Goal: Check status: Check status

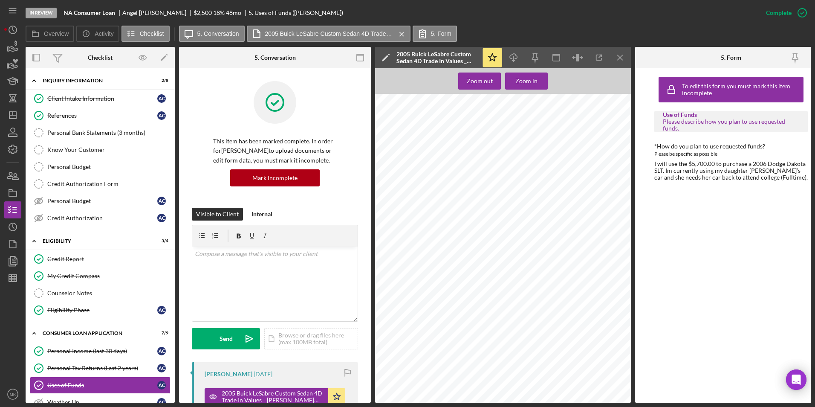
scroll to position [213, 0]
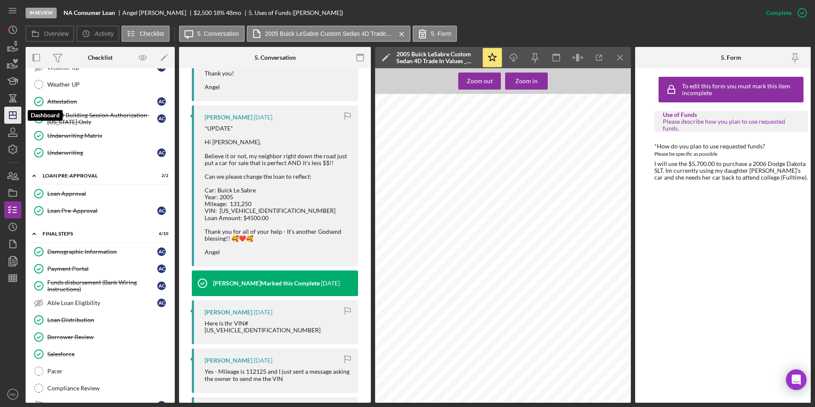
click at [14, 116] on icon "Icon/Dashboard" at bounding box center [12, 114] width 21 height 21
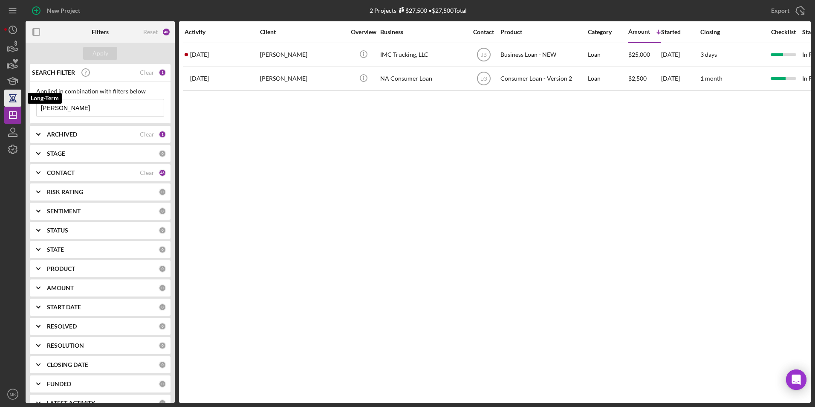
drag, startPoint x: 107, startPoint y: 105, endPoint x: 17, endPoint y: 104, distance: 90.8
click at [17, 104] on div "New Project 2 Projects $27,500 • $27,500 Total [PERSON_NAME] Export Icon/Export…" at bounding box center [407, 201] width 807 height 402
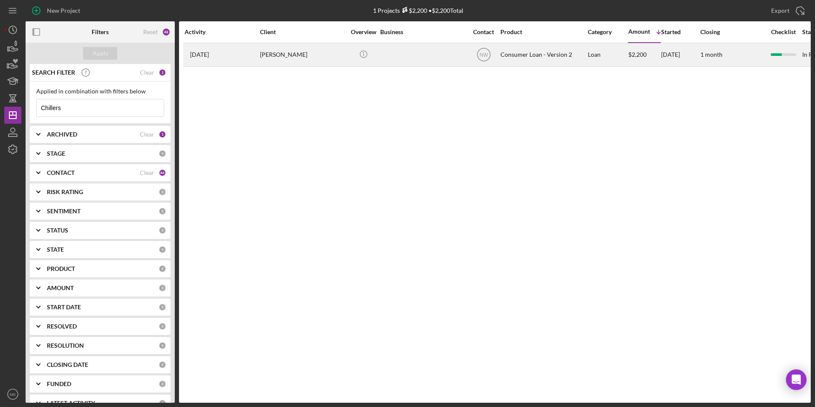
type input "Chillers"
click at [302, 52] on div "[PERSON_NAME]" at bounding box center [302, 54] width 85 height 23
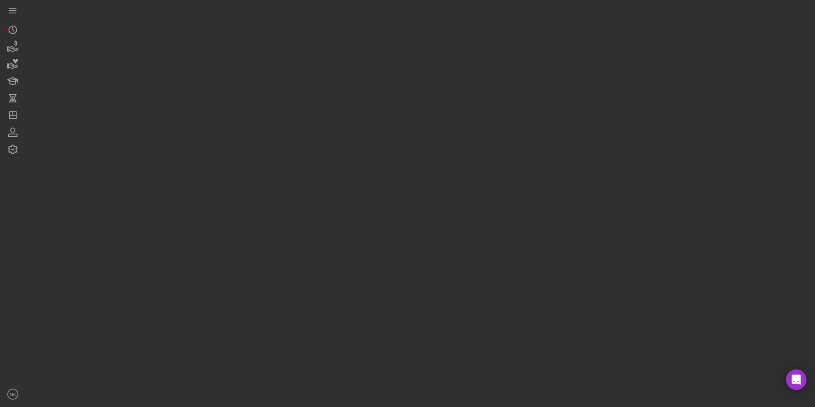
click at [302, 52] on div at bounding box center [418, 201] width 785 height 402
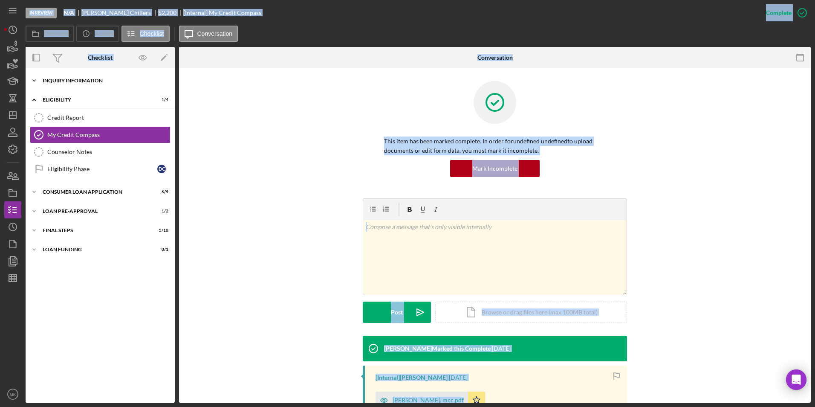
click at [97, 81] on div "Inquiry Information" at bounding box center [104, 80] width 122 height 5
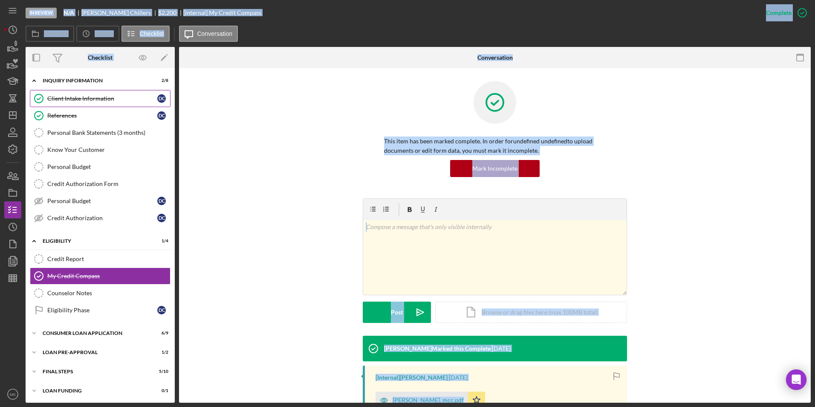
click at [96, 101] on div "Client Intake Information" at bounding box center [102, 98] width 110 height 7
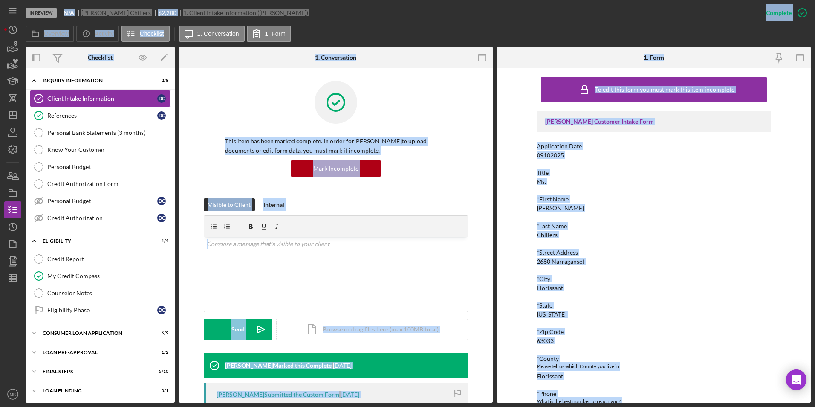
drag, startPoint x: 678, startPoint y: 206, endPoint x: 644, endPoint y: 194, distance: 36.3
click at [678, 206] on div "*First Name [PERSON_NAME]" at bounding box center [654, 204] width 234 height 16
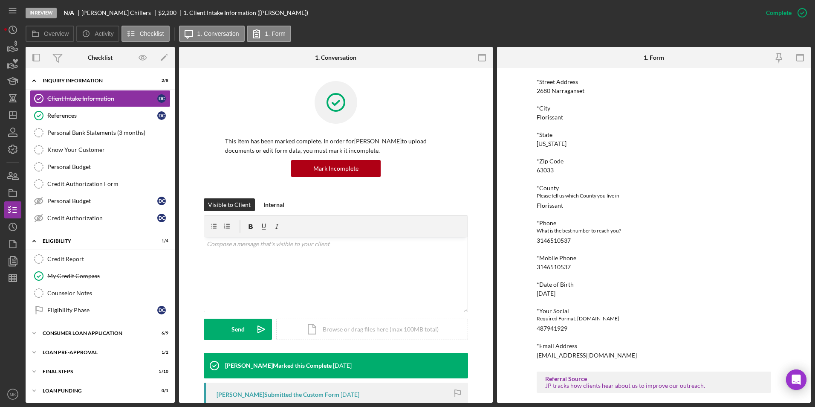
scroll to position [85, 0]
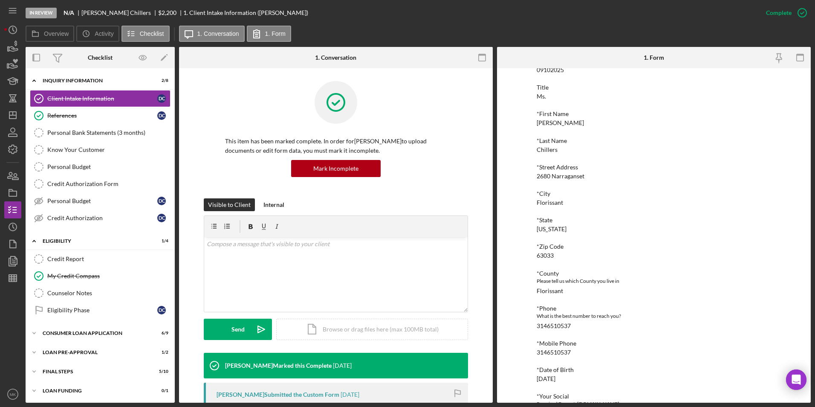
click at [599, 179] on div "[PERSON_NAME] Customer Intake Form Application Date 09102025 Title Ms. *First N…" at bounding box center [654, 283] width 234 height 514
drag, startPoint x: 587, startPoint y: 178, endPoint x: 552, endPoint y: 176, distance: 35.0
click at [552, 176] on div "*Street Address [GEOGRAPHIC_DATA]" at bounding box center [654, 172] width 234 height 16
copy div "Narraganset"
drag, startPoint x: 561, startPoint y: 201, endPoint x: 536, endPoint y: 203, distance: 25.2
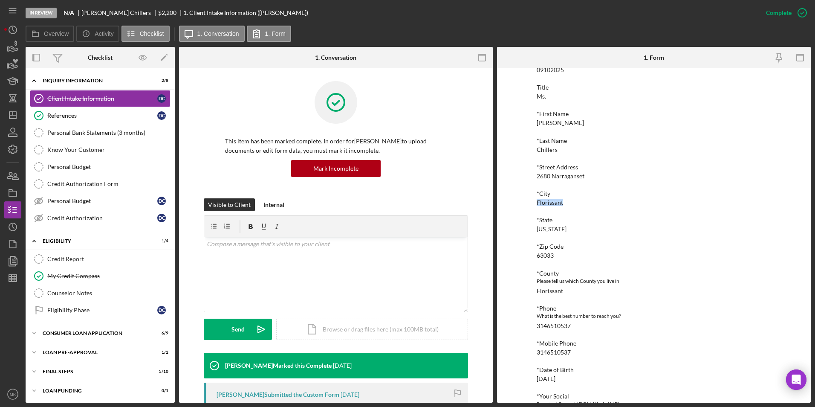
click at [537, 203] on div "*City Florissant" at bounding box center [654, 198] width 234 height 16
copy div "Florissant"
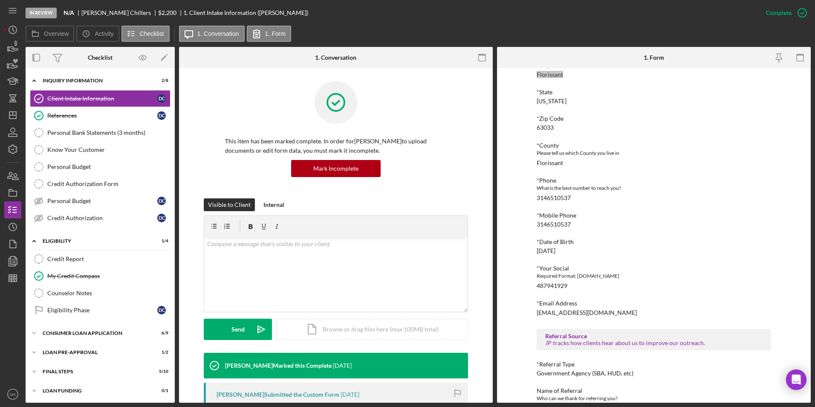
scroll to position [235, 0]
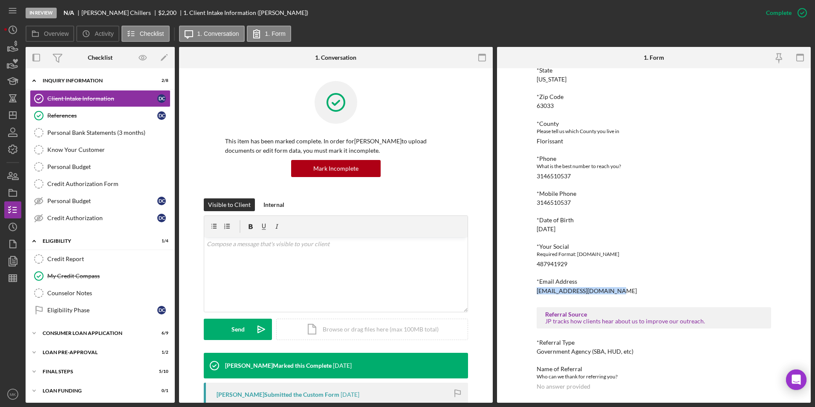
drag, startPoint x: 612, startPoint y: 291, endPoint x: 535, endPoint y: 291, distance: 77.6
click at [535, 291] on div "To edit this form you must mark this item incomplete [PERSON_NAME] Customer Int…" at bounding box center [654, 235] width 314 height 334
copy div "[EMAIL_ADDRESS][DOMAIN_NAME]"
click at [623, 214] on div "[PERSON_NAME] Customer Intake Form Application Date 09102025 Title Ms. *First N…" at bounding box center [654, 133] width 234 height 514
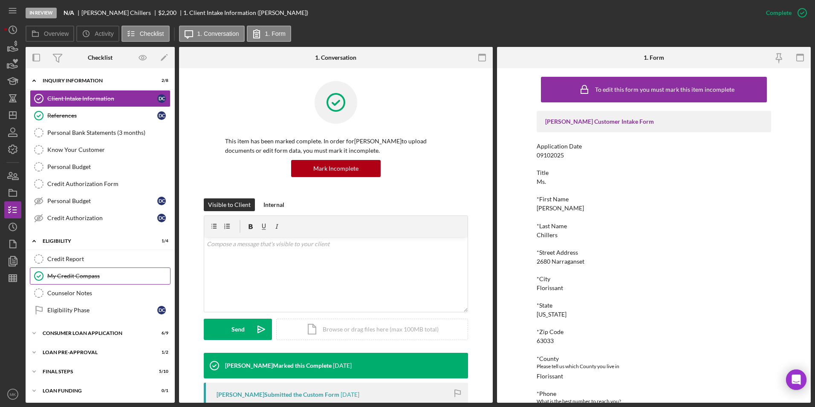
scroll to position [1, 0]
click at [98, 334] on div "Icon/Expander Consumer Loan Application 6 / 9" at bounding box center [100, 331] width 149 height 17
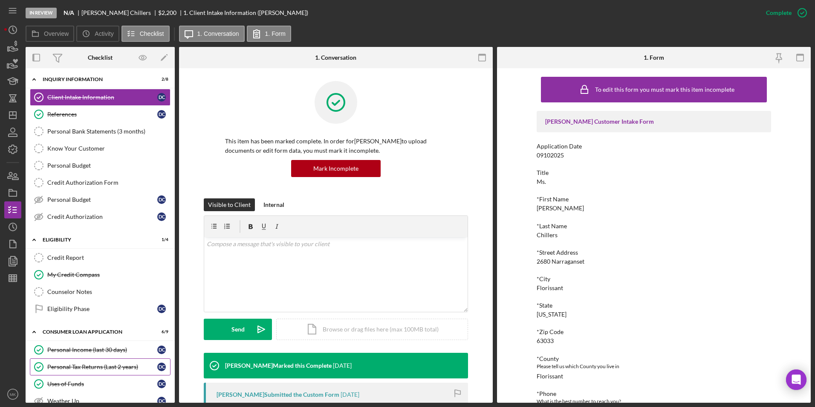
scroll to position [44, 0]
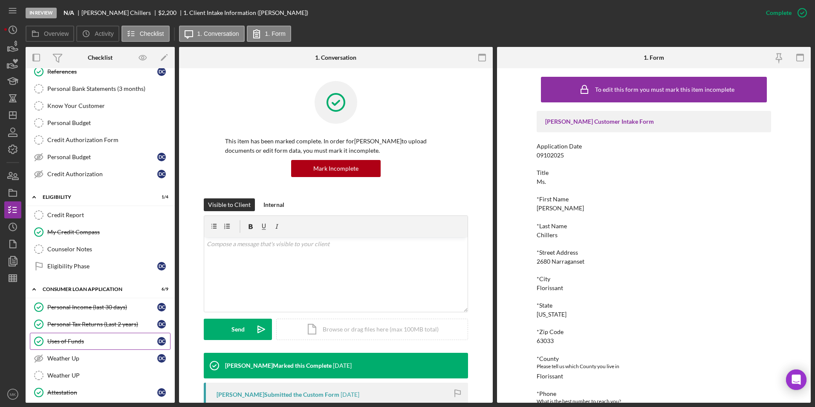
click at [81, 342] on div "Uses of Funds" at bounding box center [102, 341] width 110 height 7
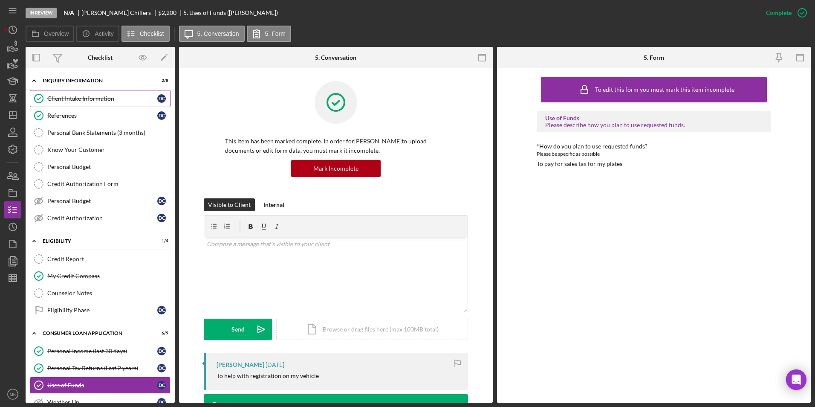
click at [69, 102] on div "Client Intake Information" at bounding box center [102, 98] width 110 height 7
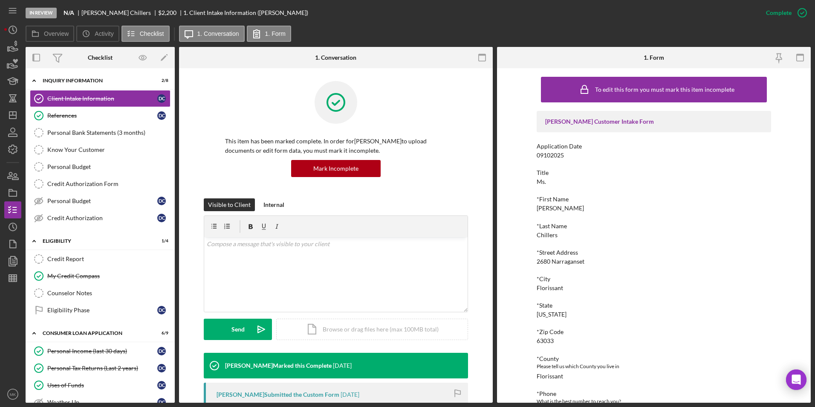
scroll to position [85, 0]
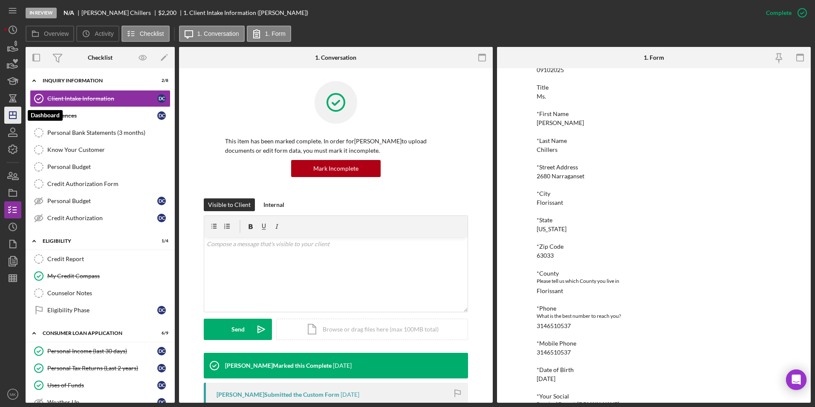
click at [14, 114] on icon "Icon/Dashboard" at bounding box center [12, 114] width 21 height 21
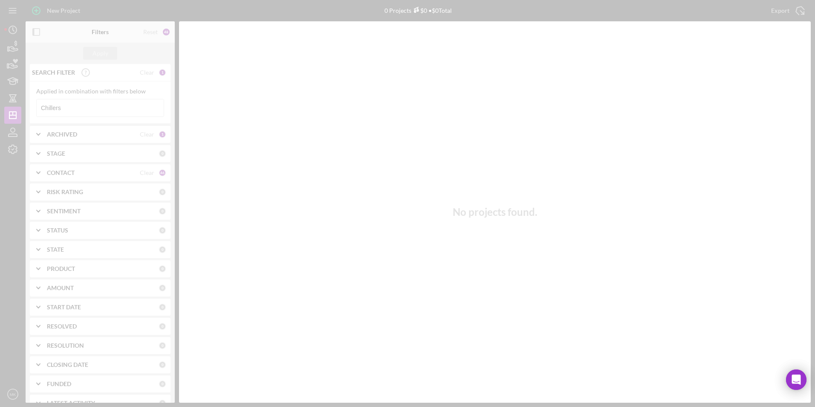
click at [93, 105] on div at bounding box center [407, 203] width 815 height 407
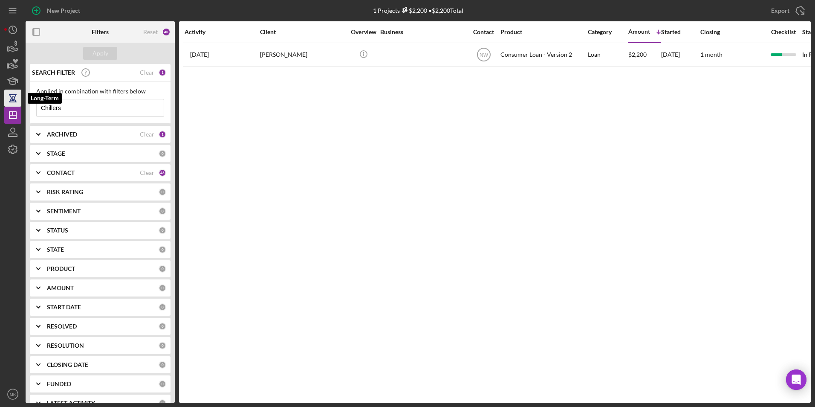
drag, startPoint x: 109, startPoint y: 102, endPoint x: 10, endPoint y: 101, distance: 98.5
click at [10, 101] on div "New Project 1 Projects $2,200 • $2,200 Total Chillers Export Icon/Export Filter…" at bounding box center [407, 201] width 807 height 402
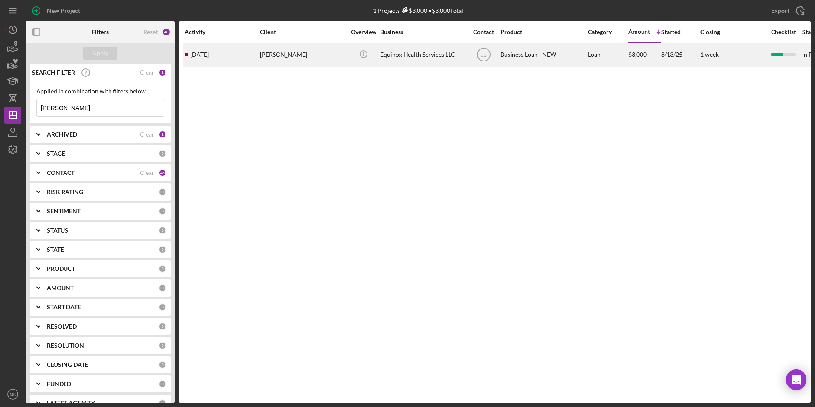
type input "[PERSON_NAME]"
click at [275, 62] on div "[PERSON_NAME]" at bounding box center [302, 54] width 85 height 23
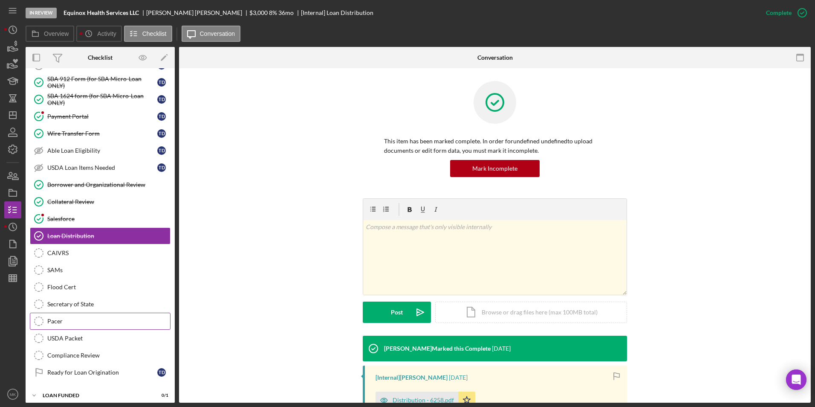
scroll to position [116, 0]
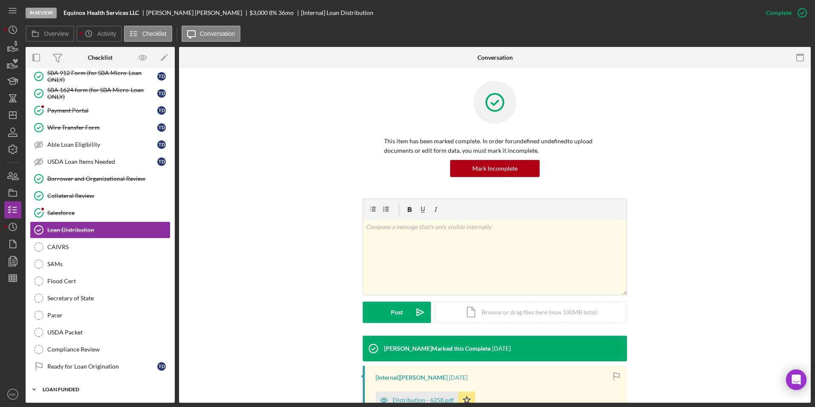
click at [62, 386] on div "Icon/Expander LOAN FUNDED 0 / 1" at bounding box center [100, 389] width 149 height 17
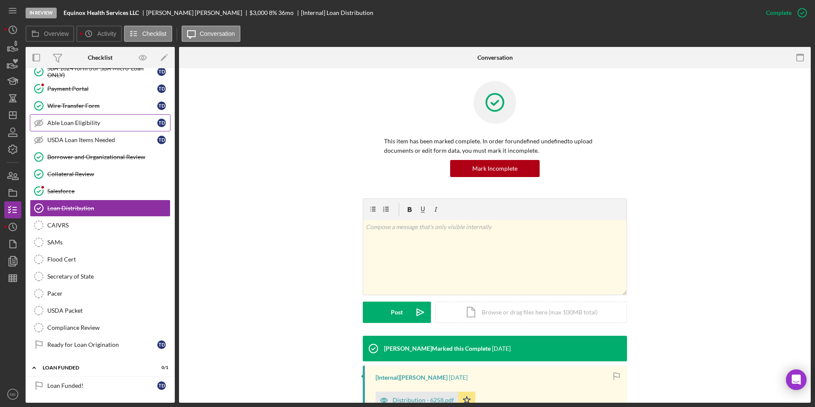
scroll to position [0, 0]
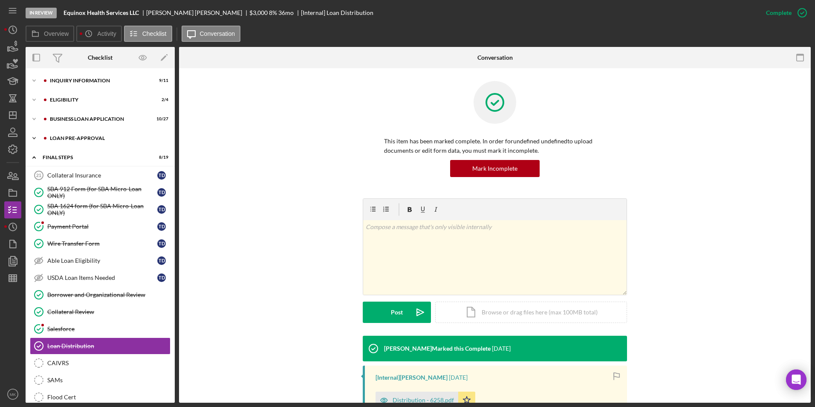
click at [75, 140] on div "LOAN PRE-APPROVAL" at bounding box center [107, 138] width 114 height 5
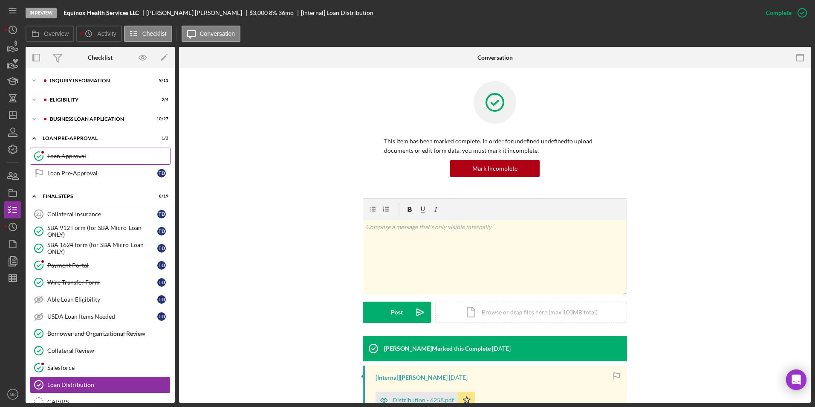
click at [81, 157] on div "Loan Approval" at bounding box center [108, 156] width 123 height 7
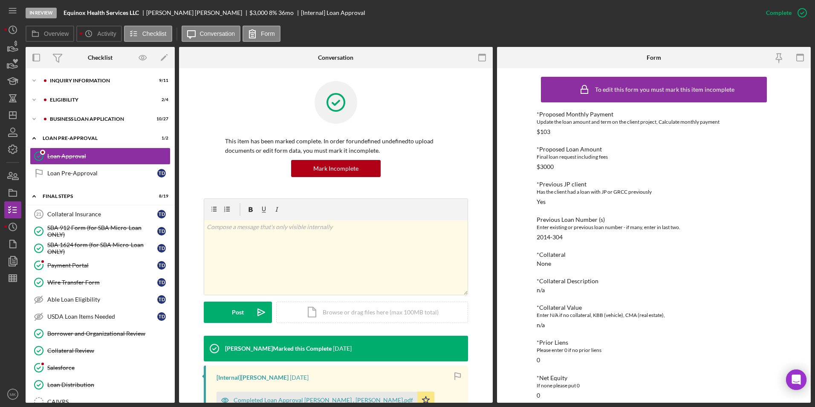
scroll to position [214, 0]
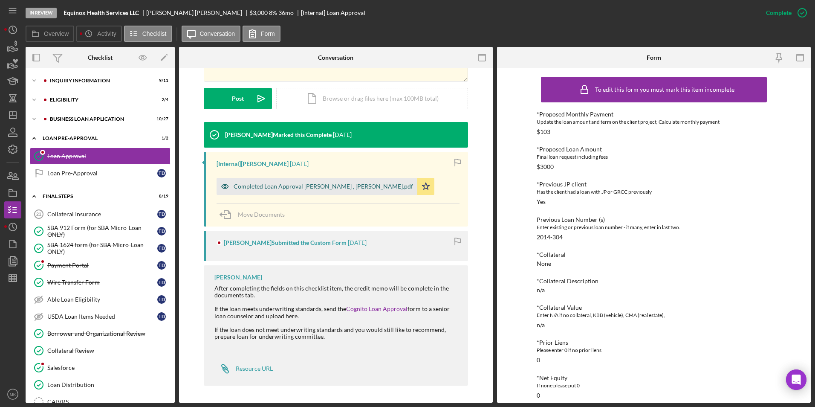
click at [282, 186] on div "Completed Loan Approval [PERSON_NAME] , [PERSON_NAME].pdf" at bounding box center [323, 186] width 179 height 7
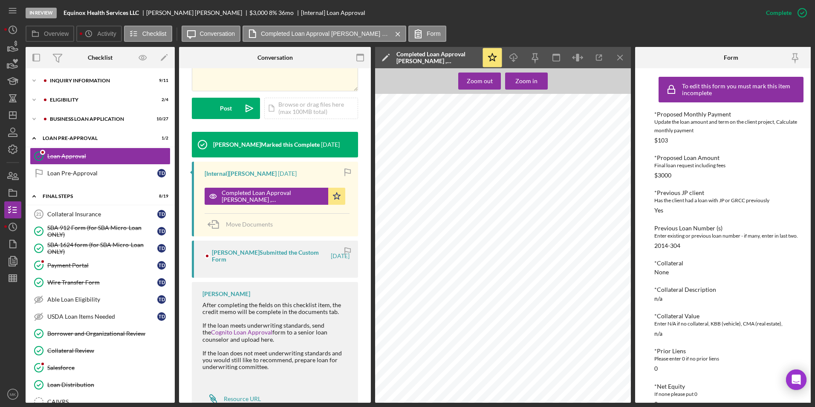
scroll to position [85, 0]
click at [69, 97] on div "ELIGIBILITY" at bounding box center [107, 99] width 114 height 5
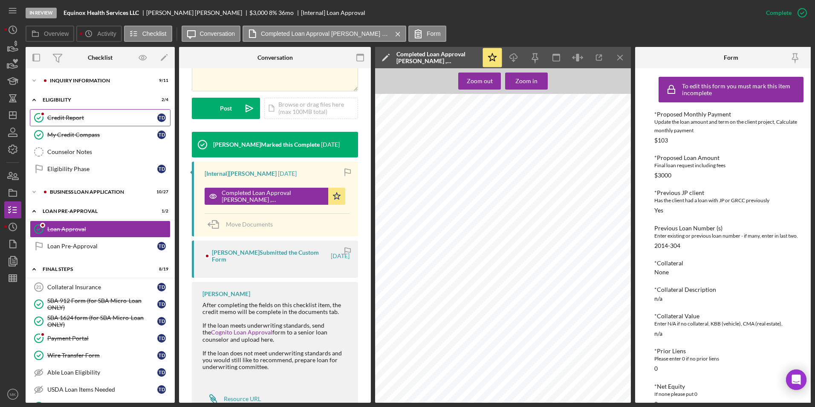
click at [69, 117] on div "Credit Report" at bounding box center [102, 117] width 110 height 7
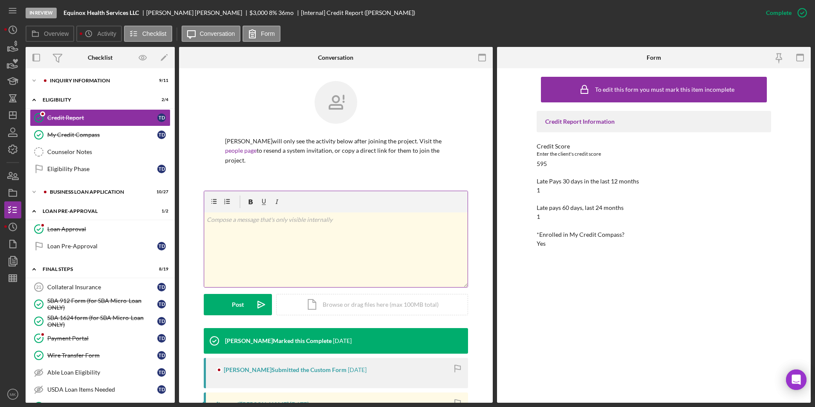
scroll to position [153, 0]
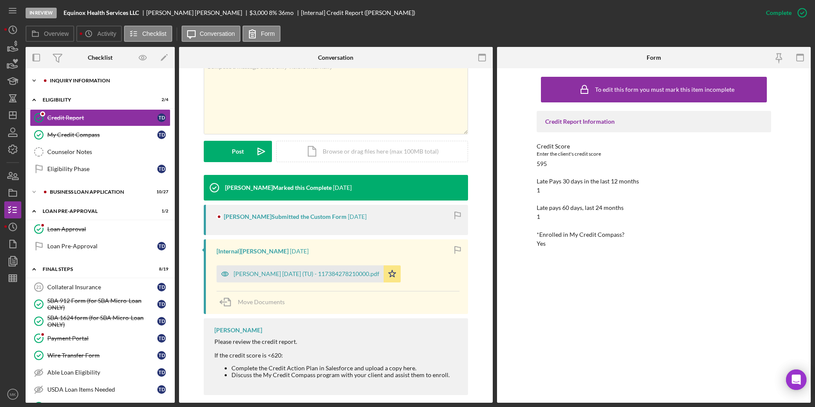
click at [92, 84] on div "Icon/Expander INQUIRY INFORMATION 9 / 11" at bounding box center [100, 80] width 149 height 17
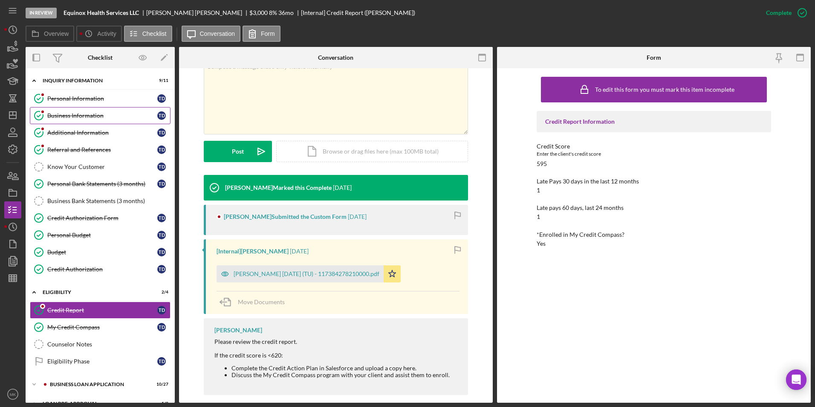
click at [67, 116] on div "Business Information" at bounding box center [102, 115] width 110 height 7
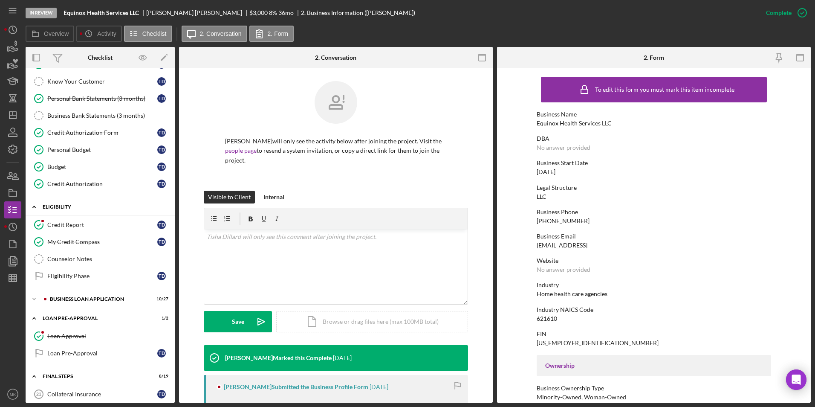
scroll to position [171, 0]
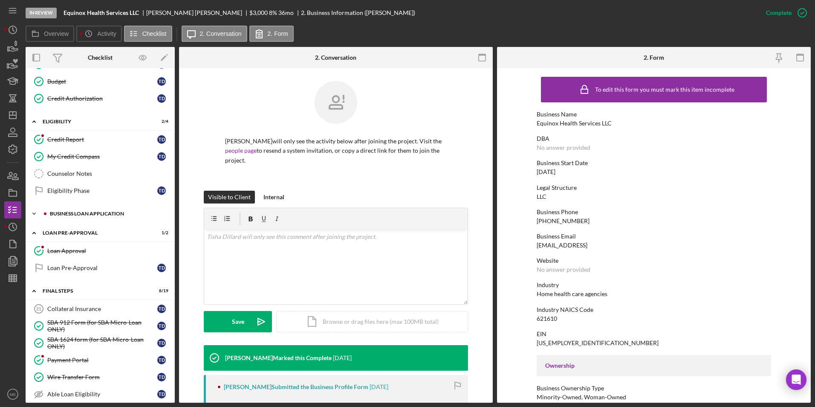
click at [50, 212] on div "BUSINESS LOAN APPLICATION" at bounding box center [107, 213] width 114 height 5
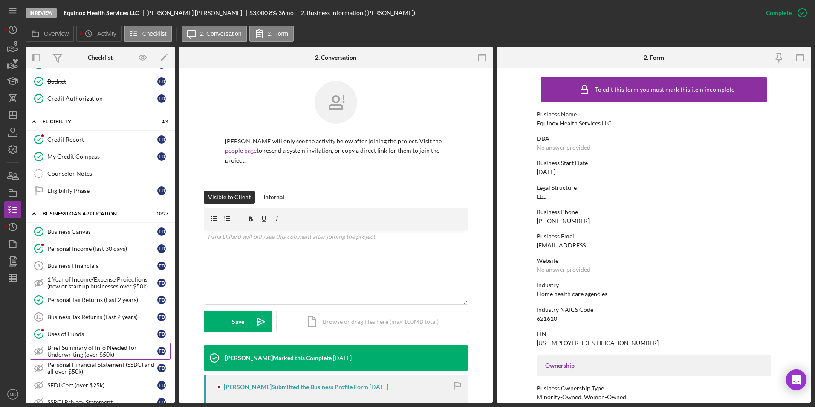
scroll to position [256, 0]
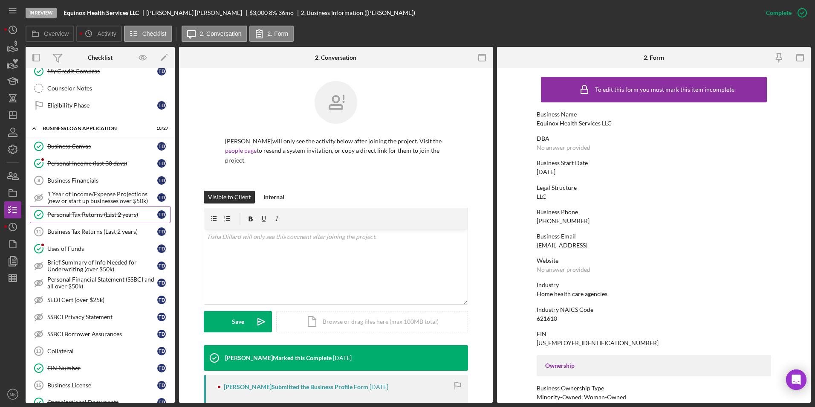
click at [84, 214] on div "Personal Tax Returns (Last 2 years)" at bounding box center [102, 214] width 110 height 7
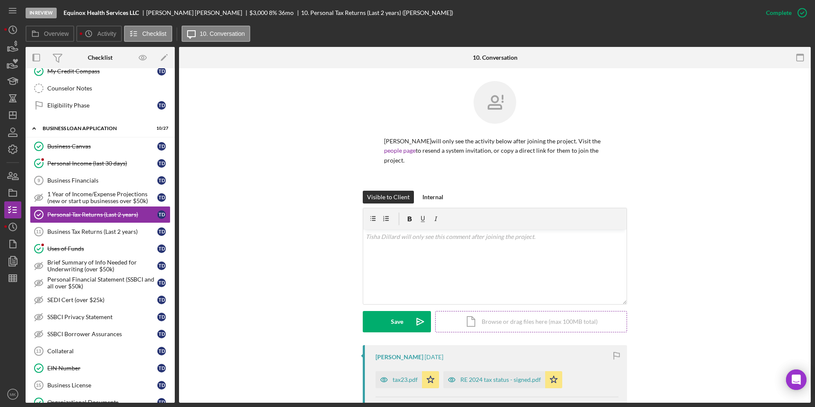
scroll to position [85, 0]
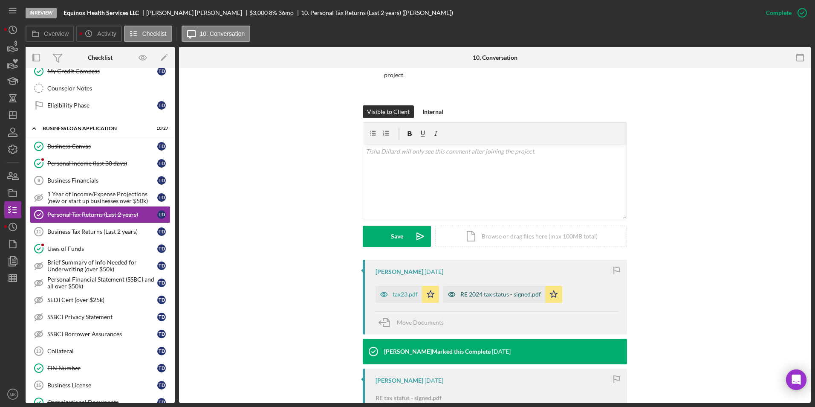
click at [489, 289] on div "RE 2024 tax status - signed.pdf" at bounding box center [494, 294] width 102 height 17
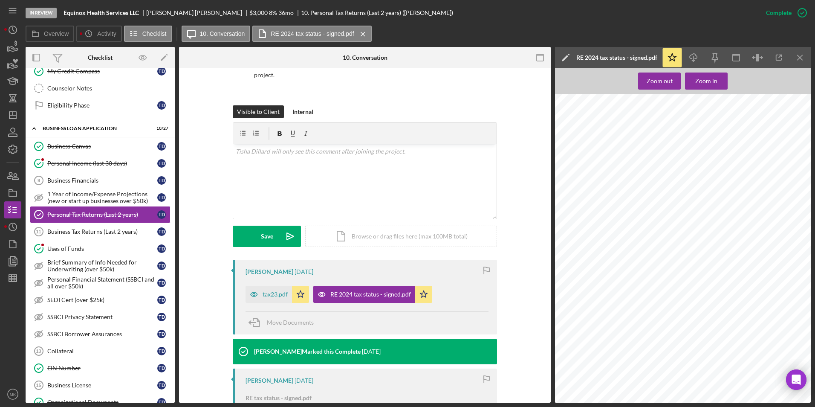
scroll to position [0, 0]
click at [272, 291] on div "tax23.pdf" at bounding box center [275, 294] width 25 height 7
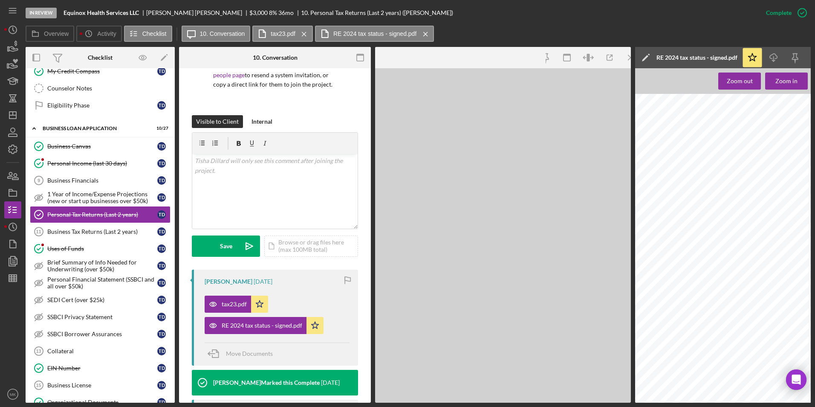
scroll to position [95, 0]
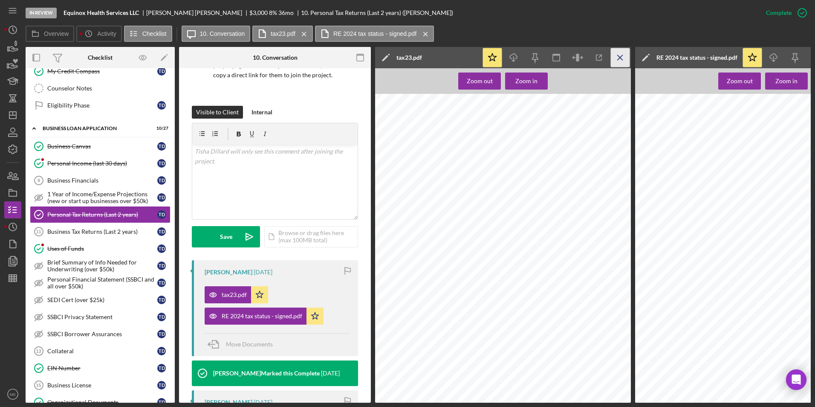
click at [624, 59] on icon "Icon/Menu Close" at bounding box center [620, 57] width 19 height 19
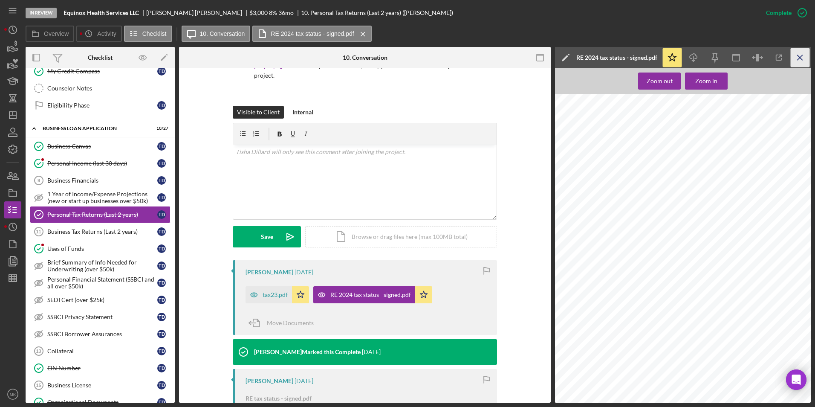
click at [802, 57] on icon "Icon/Menu Close" at bounding box center [800, 57] width 19 height 19
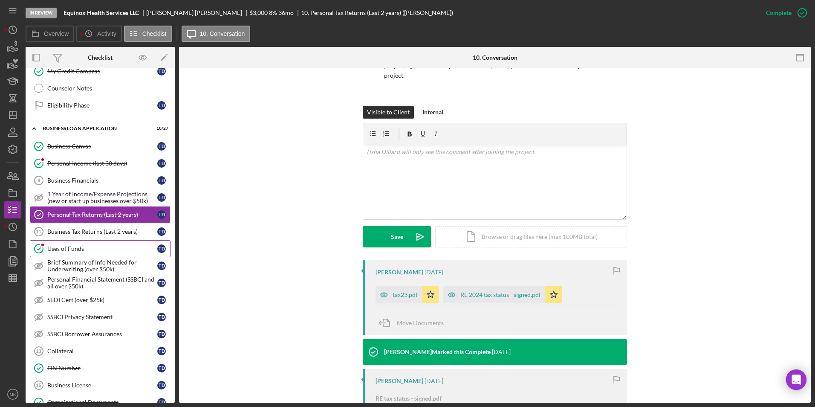
click at [98, 253] on link "Uses of Funds Uses of Funds T D" at bounding box center [100, 248] width 141 height 17
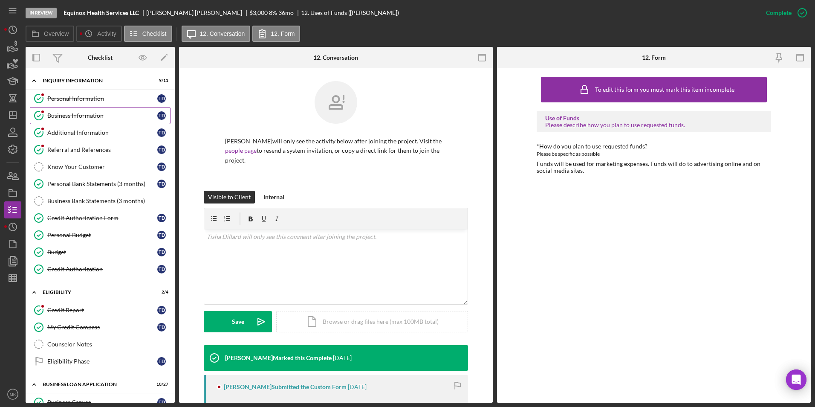
click at [63, 113] on div "Business Information" at bounding box center [102, 115] width 110 height 7
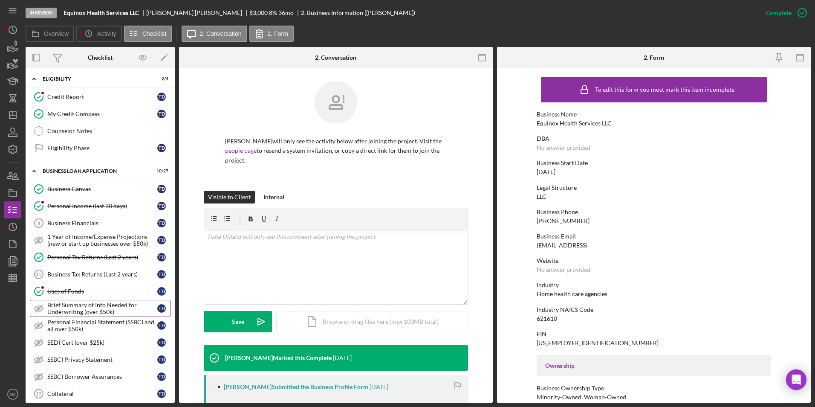
scroll to position [341, 0]
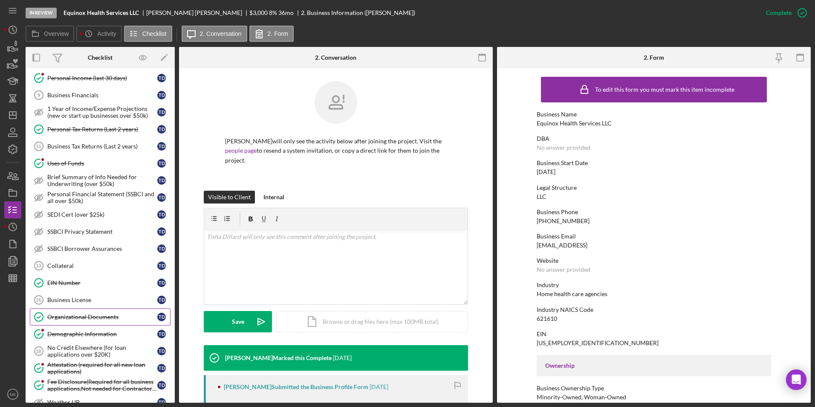
click at [99, 316] on div "Organizational Documents" at bounding box center [102, 316] width 110 height 7
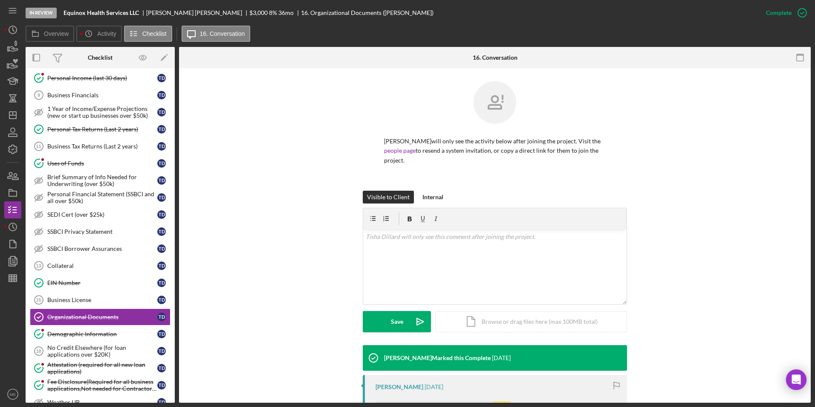
scroll to position [130, 0]
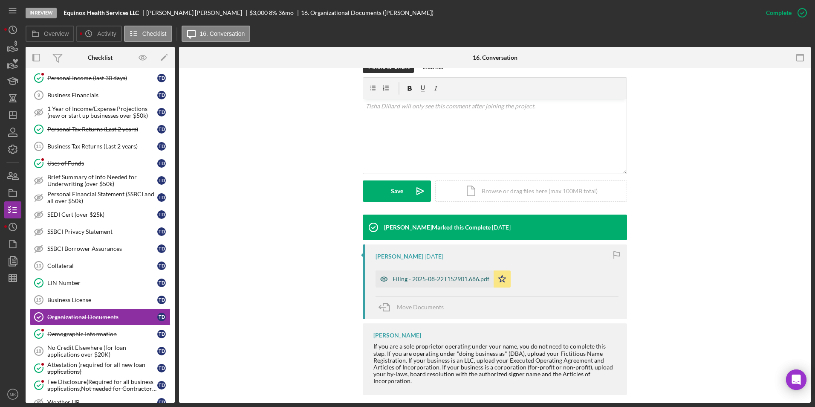
click at [420, 275] on div "Filing - 2025-08-22T152901.686.pdf" at bounding box center [441, 278] width 97 height 7
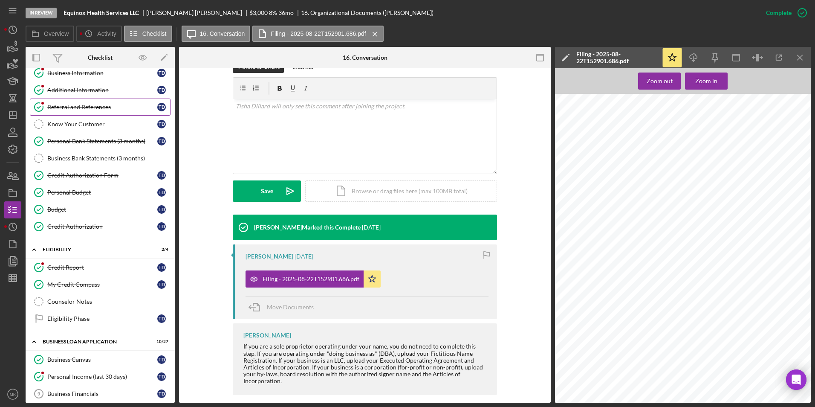
scroll to position [0, 0]
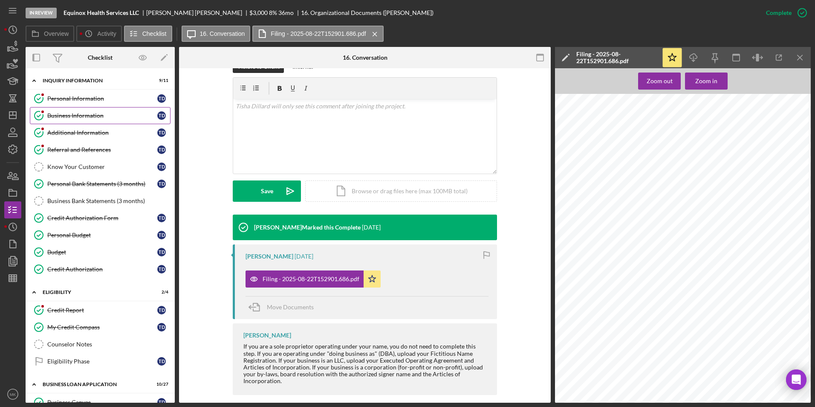
drag, startPoint x: 75, startPoint y: 118, endPoint x: 71, endPoint y: 122, distance: 5.7
click at [75, 118] on div "Business Information" at bounding box center [102, 115] width 110 height 7
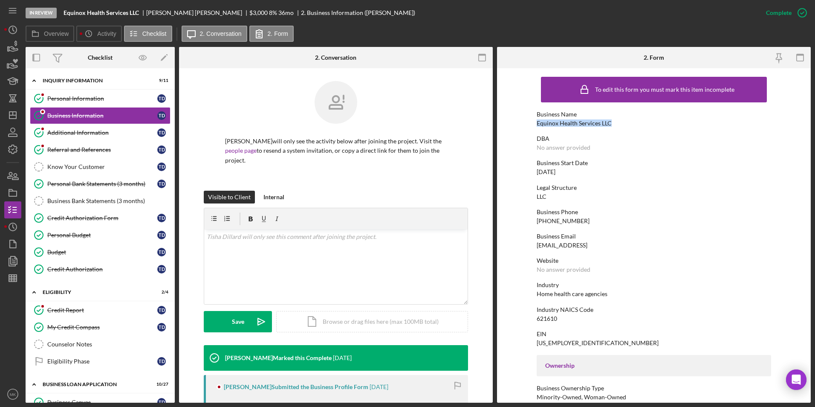
drag, startPoint x: 619, startPoint y: 124, endPoint x: 533, endPoint y: 122, distance: 85.7
click at [533, 122] on form "To edit this form you must mark this item incomplete Business Name Equinox Heal…" at bounding box center [654, 235] width 314 height 334
copy div "Equinox Health Services LLC"
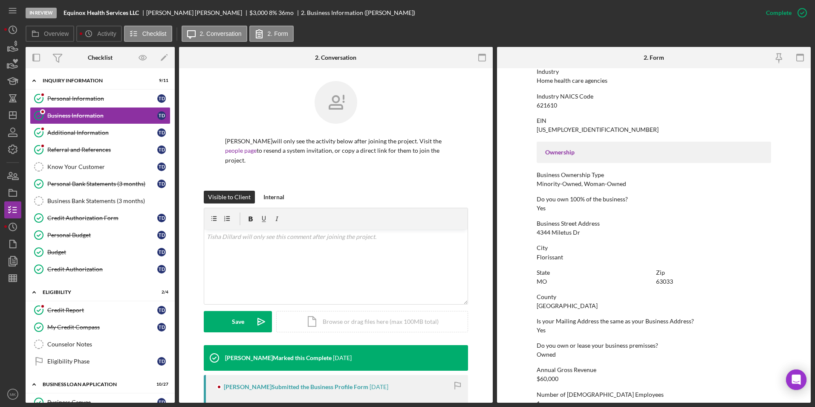
scroll to position [256, 0]
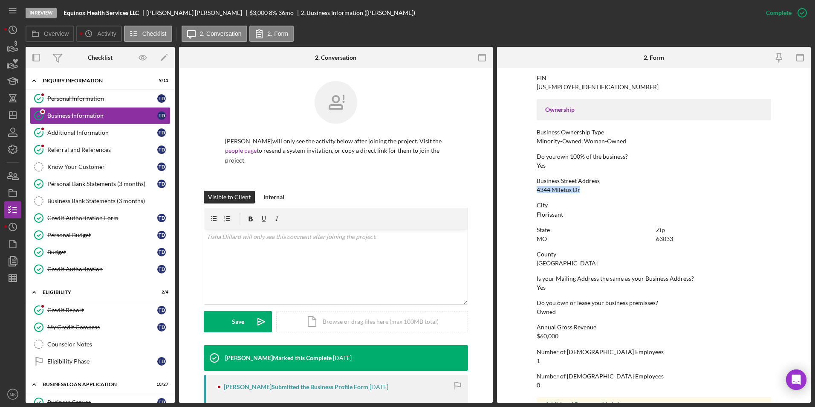
drag, startPoint x: 589, startPoint y: 190, endPoint x: 528, endPoint y: 188, distance: 61.0
click at [528, 188] on form "To edit this form you must mark this item incomplete Business Name Equinox Heal…" at bounding box center [654, 235] width 314 height 334
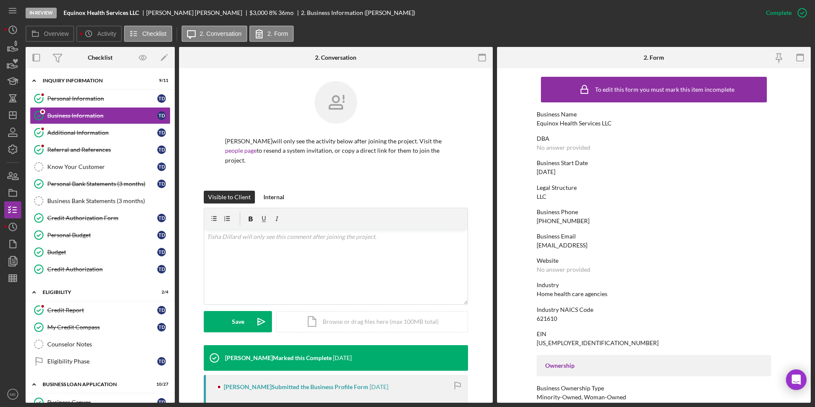
drag, startPoint x: 592, startPoint y: 243, endPoint x: 534, endPoint y: 242, distance: 58.0
click at [534, 242] on form "To edit this form you must mark this item incomplete Business Name Equinox Heal…" at bounding box center [654, 235] width 314 height 334
copy div "[EMAIL_ADDRESS]"
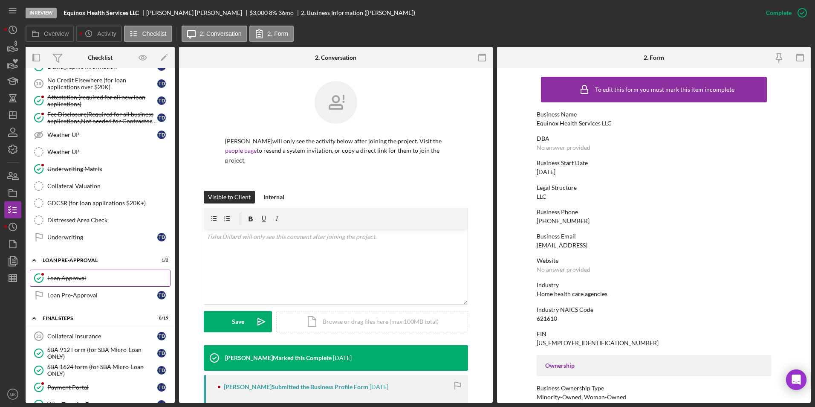
scroll to position [694, 0]
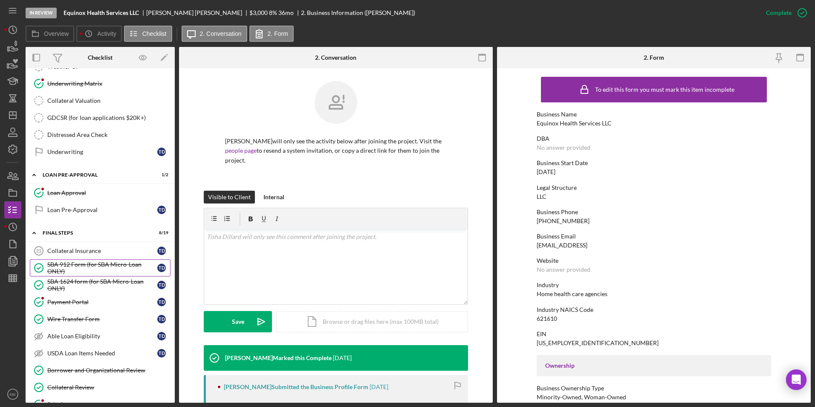
drag, startPoint x: 95, startPoint y: 262, endPoint x: 86, endPoint y: 265, distance: 9.0
click at [95, 262] on div "SBA 912 Form (for SBA Micro-Loan ONLY)" at bounding box center [102, 268] width 110 height 14
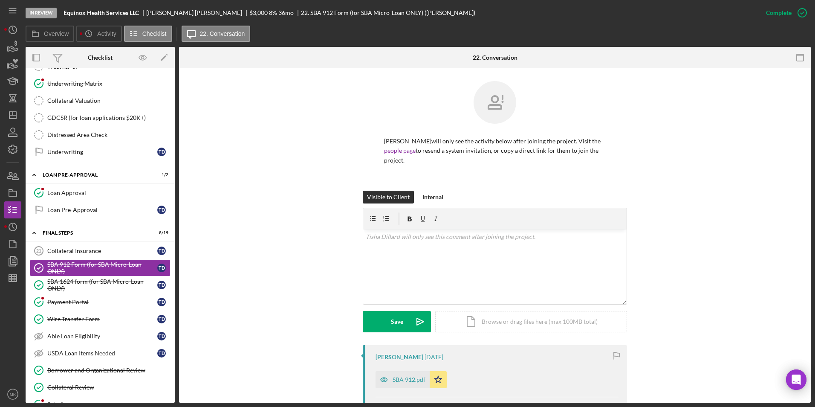
scroll to position [170, 0]
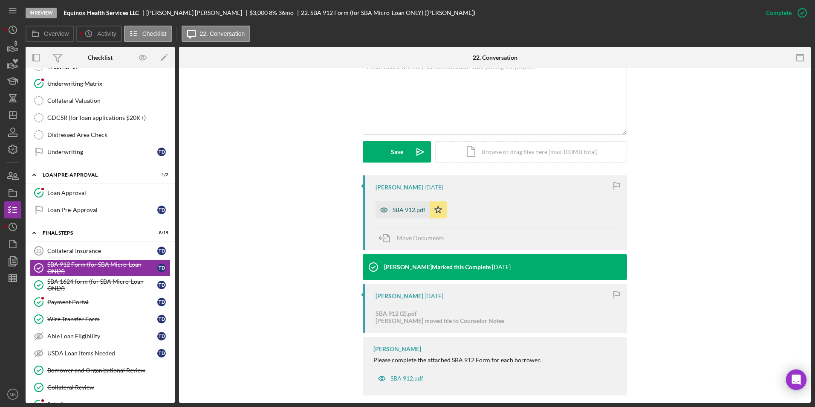
click at [403, 205] on div "SBA 912.pdf" at bounding box center [403, 209] width 54 height 17
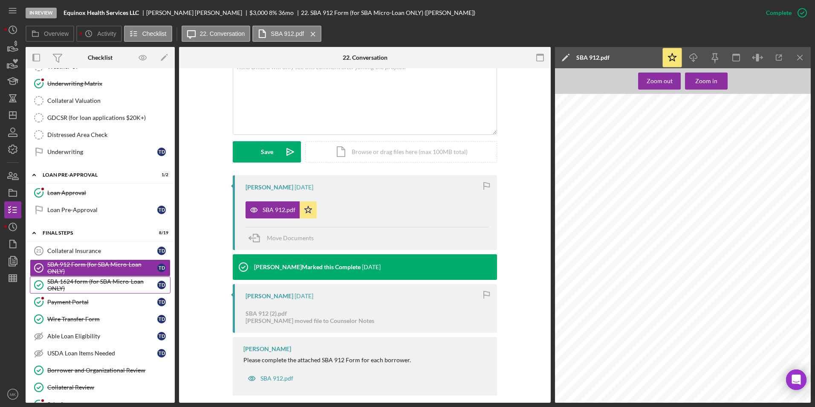
click at [108, 287] on div "SBA 1624 form (for SBA Micro-Loan ONLY)" at bounding box center [102, 285] width 110 height 14
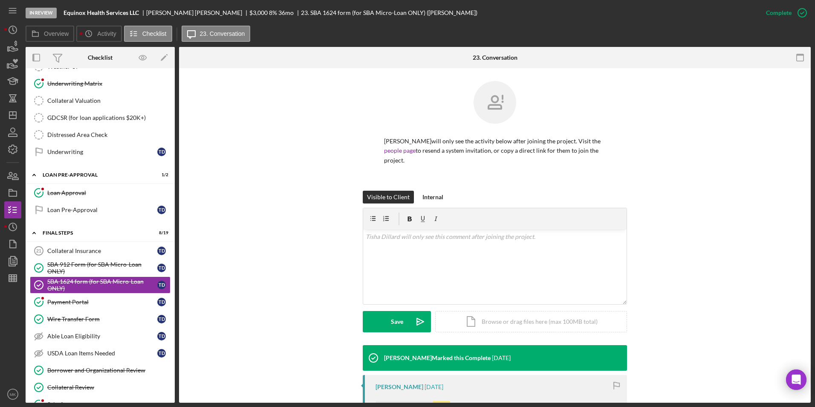
scroll to position [117, 0]
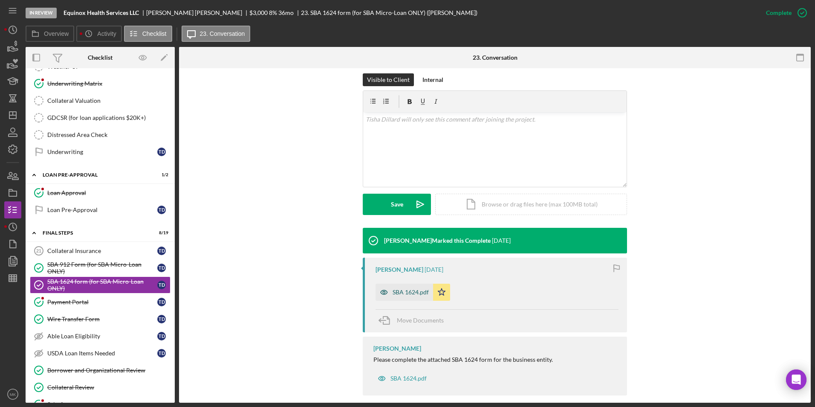
click at [396, 287] on div "SBA 1624.pdf" at bounding box center [405, 292] width 58 height 17
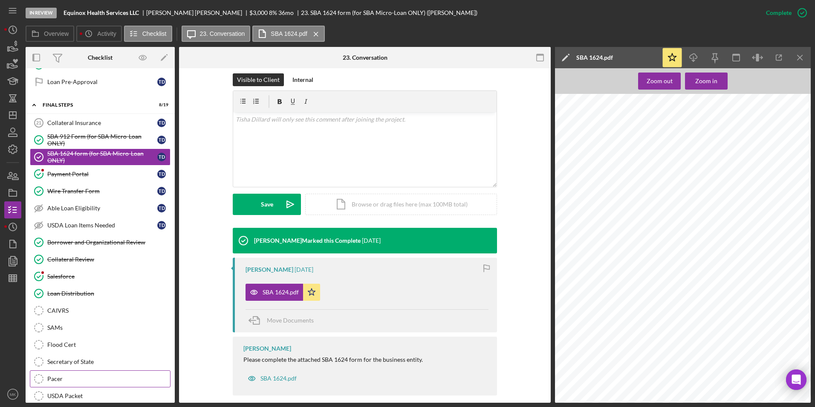
scroll to position [864, 0]
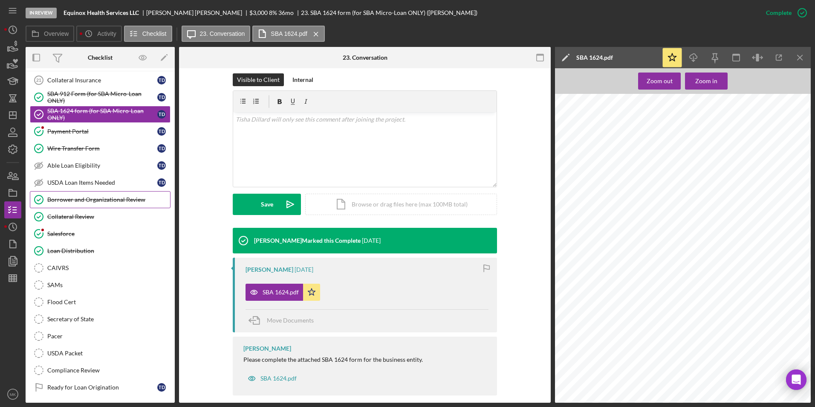
click at [113, 197] on div "Borrower and Organizational Review" at bounding box center [108, 199] width 123 height 7
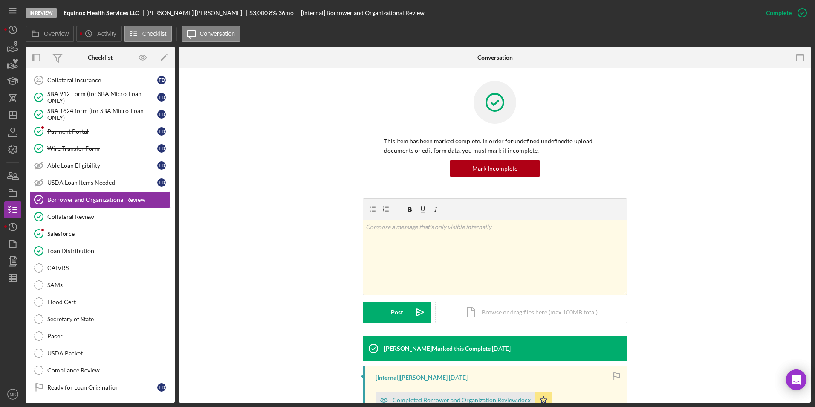
scroll to position [138, 0]
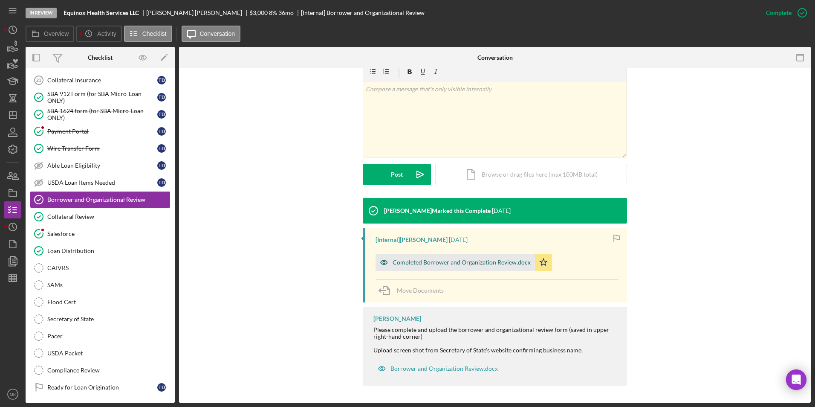
click at [410, 259] on div "Completed Borrower and Organization Review.docx" at bounding box center [462, 262] width 138 height 7
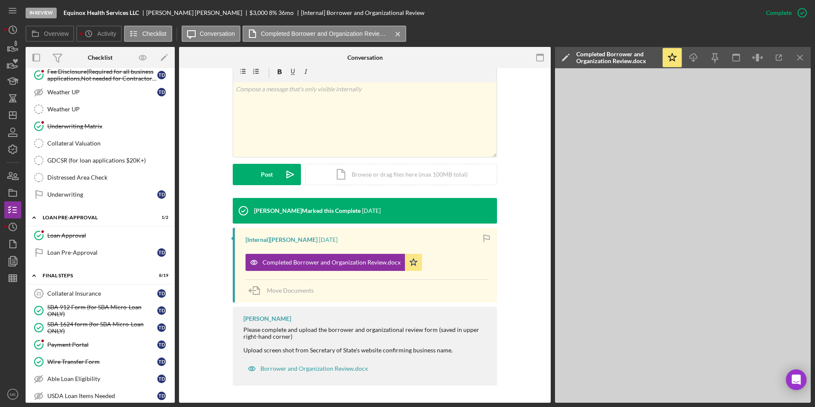
scroll to position [438, 0]
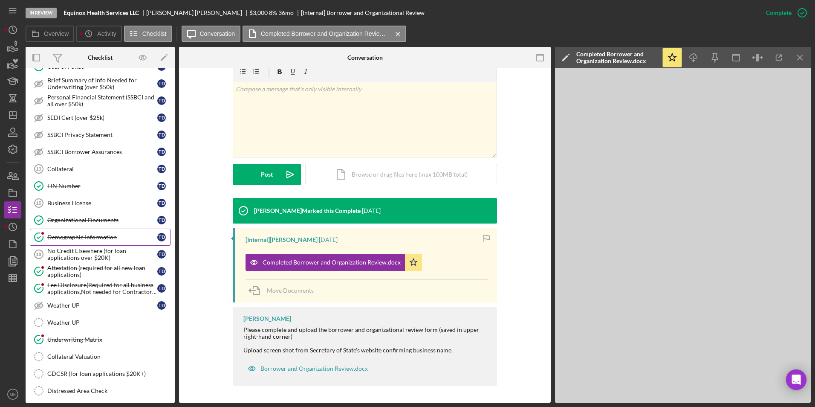
drag, startPoint x: 85, startPoint y: 225, endPoint x: 88, endPoint y: 231, distance: 6.5
click at [85, 225] on link "Organizational Documents Organizational Documents T D" at bounding box center [100, 219] width 141 height 17
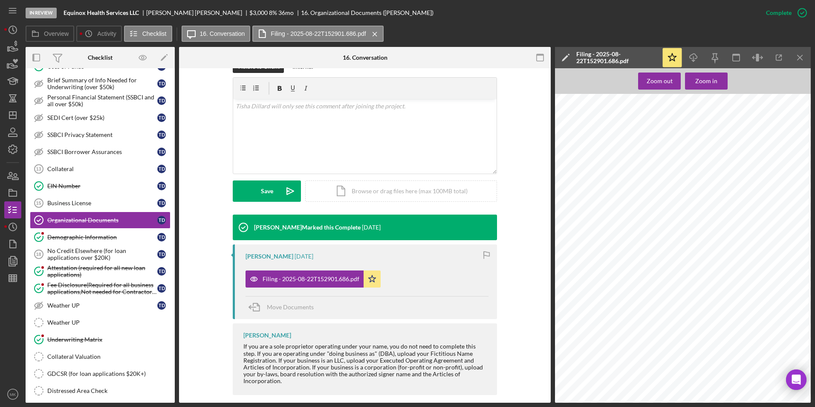
scroll to position [373, 0]
click at [97, 237] on div "Demographic Information" at bounding box center [102, 237] width 110 height 7
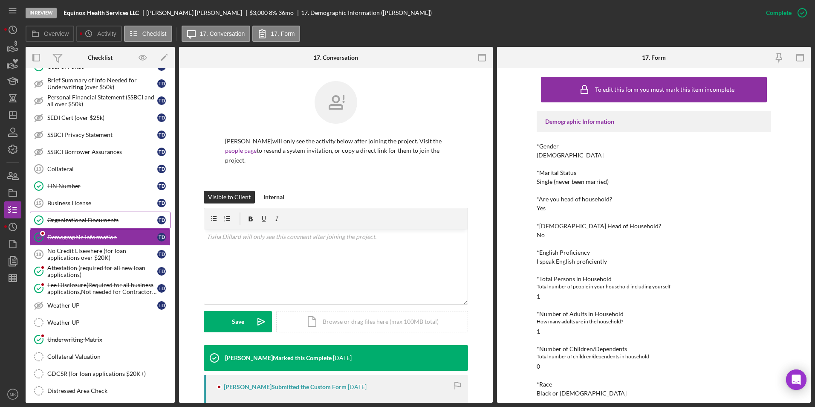
click at [107, 221] on div "Organizational Documents" at bounding box center [102, 220] width 110 height 7
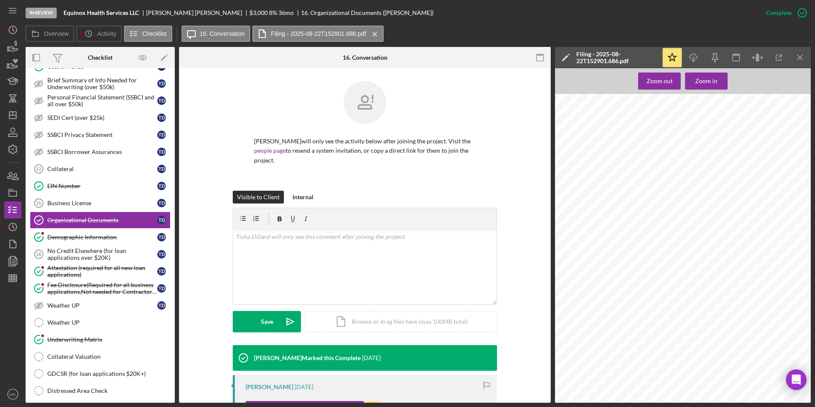
scroll to position [130, 0]
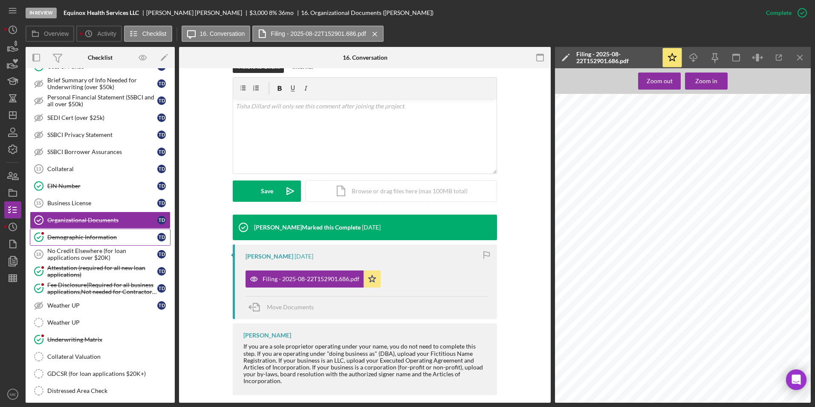
click at [95, 238] on div "Demographic Information" at bounding box center [102, 237] width 110 height 7
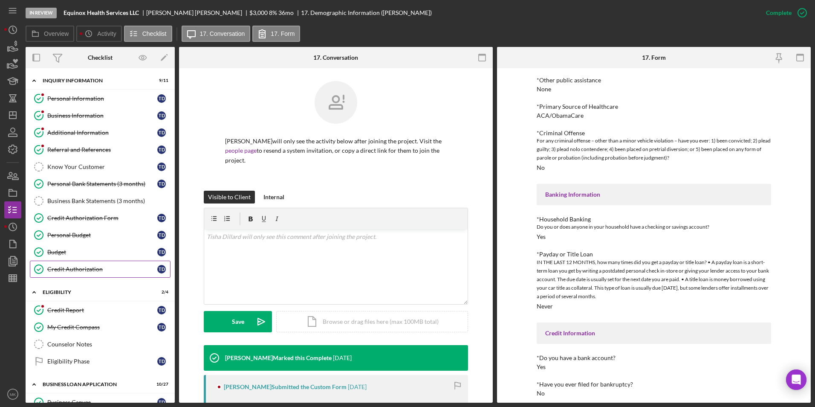
click at [104, 271] on div "Credit Authorization" at bounding box center [102, 269] width 110 height 7
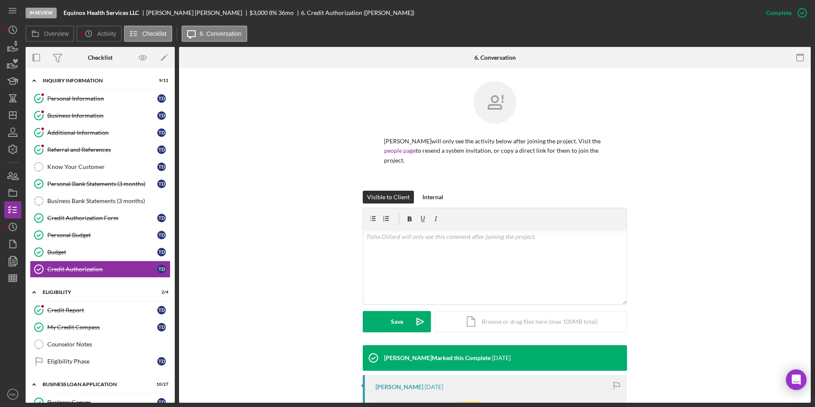
scroll to position [110, 0]
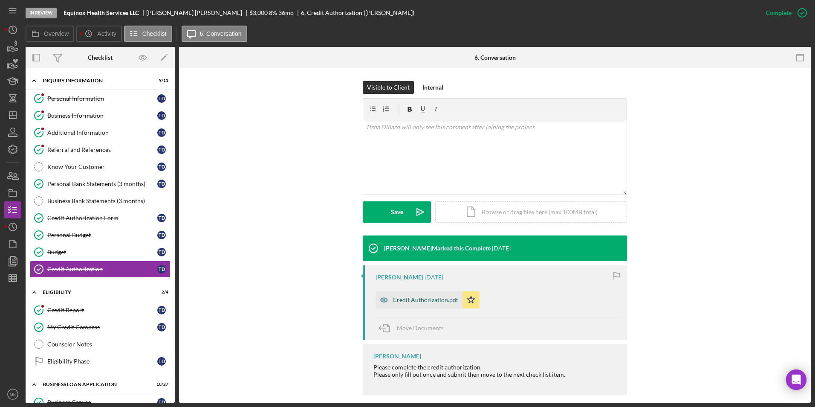
click at [427, 296] on div "Credit Authorization.pdf" at bounding box center [426, 299] width 66 height 7
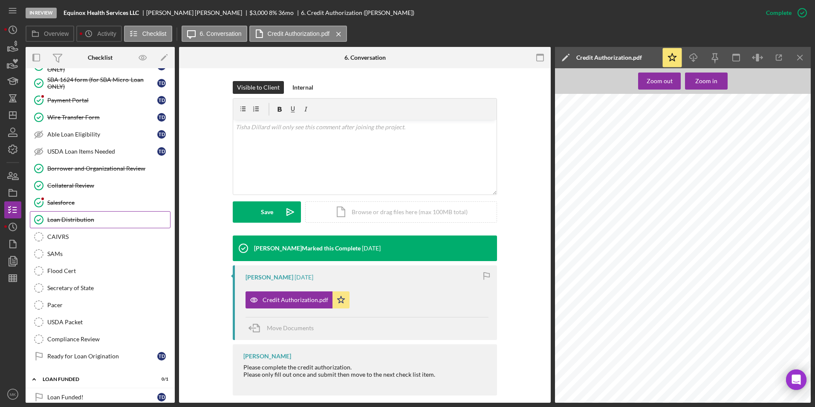
scroll to position [907, 0]
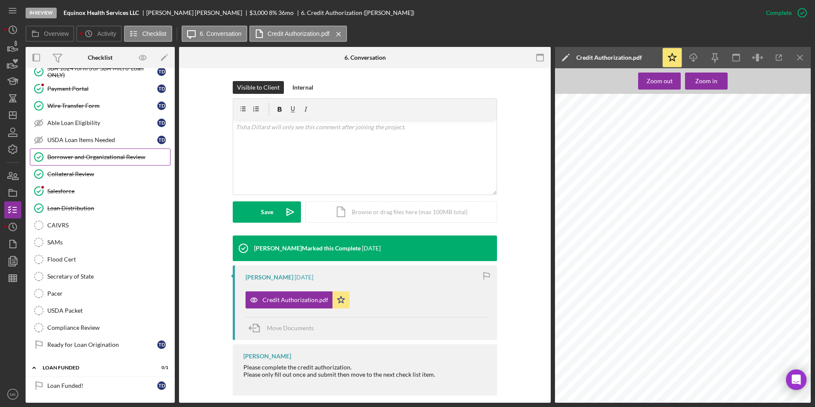
click at [81, 159] on div "Borrower and Organizational Review" at bounding box center [108, 156] width 123 height 7
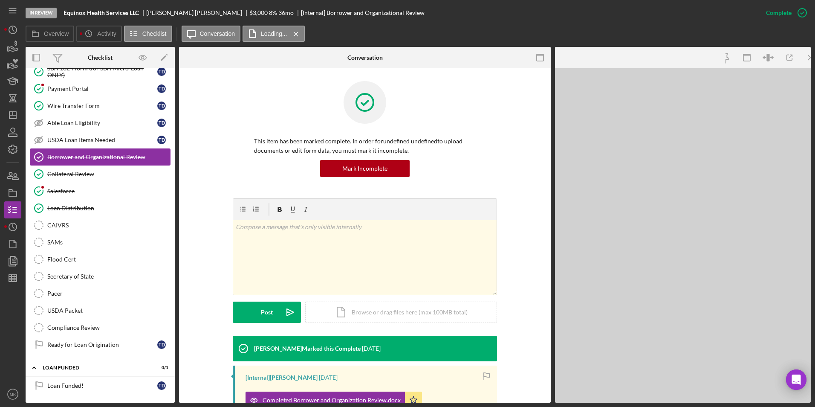
scroll to position [907, 0]
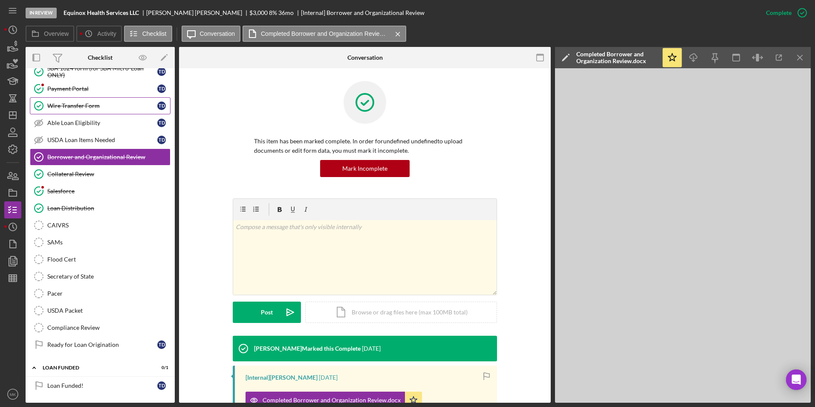
click at [81, 102] on div "Wire Transfer Form" at bounding box center [102, 105] width 110 height 7
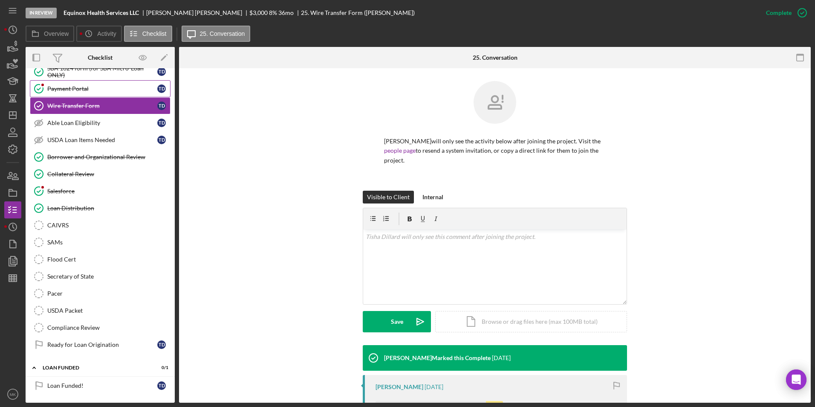
click at [87, 87] on div "Payment Portal" at bounding box center [102, 88] width 110 height 7
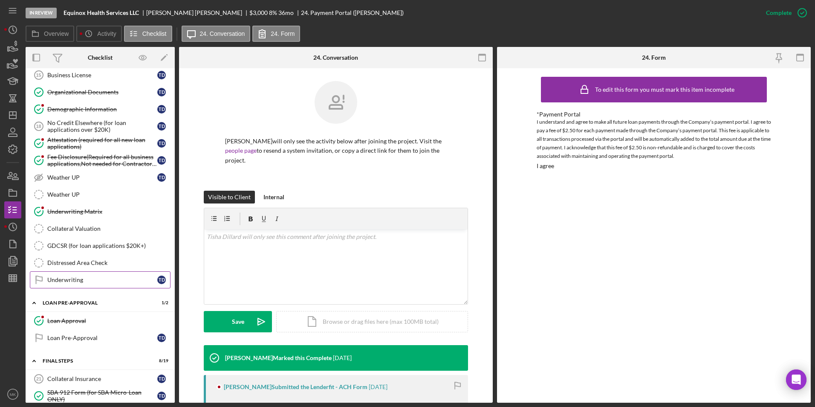
scroll to position [480, 0]
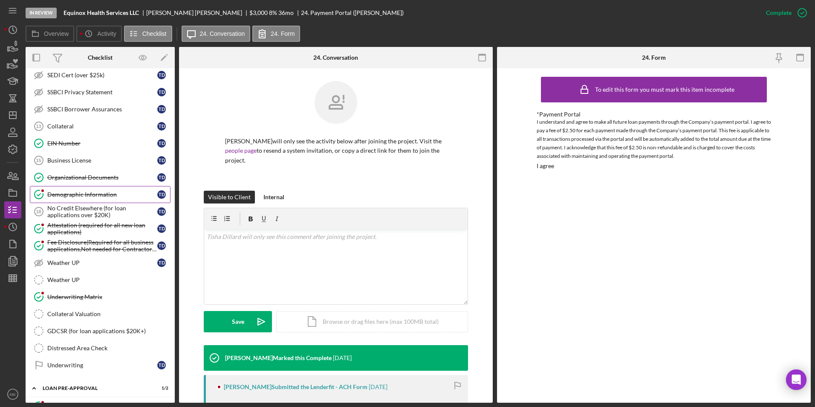
click at [92, 196] on div "Demographic Information" at bounding box center [102, 194] width 110 height 7
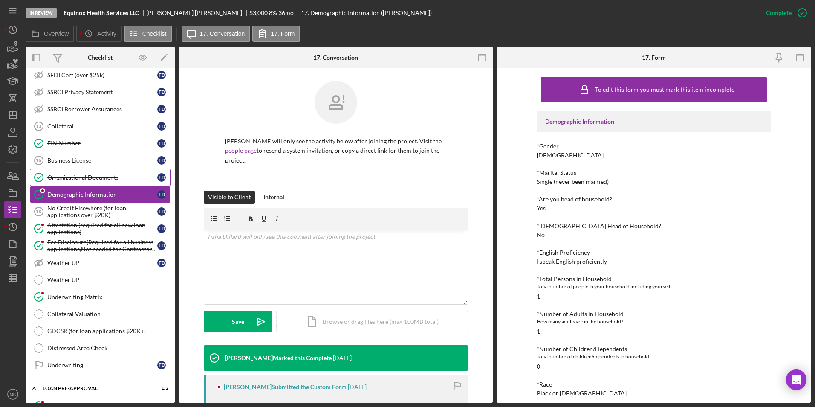
click at [95, 175] on div "Organizational Documents" at bounding box center [102, 177] width 110 height 7
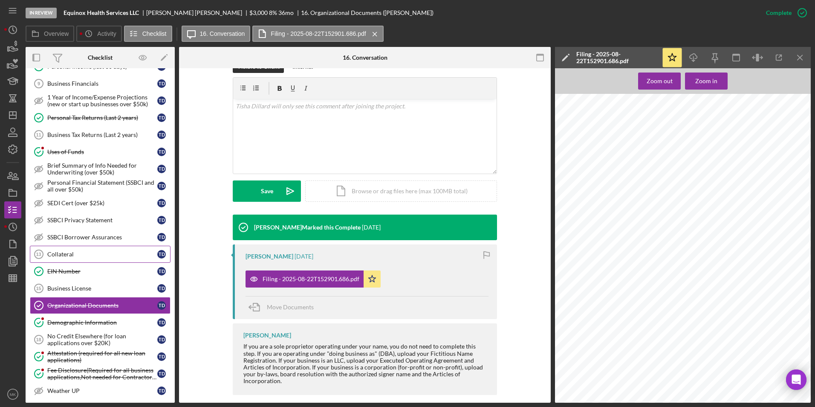
scroll to position [182, 0]
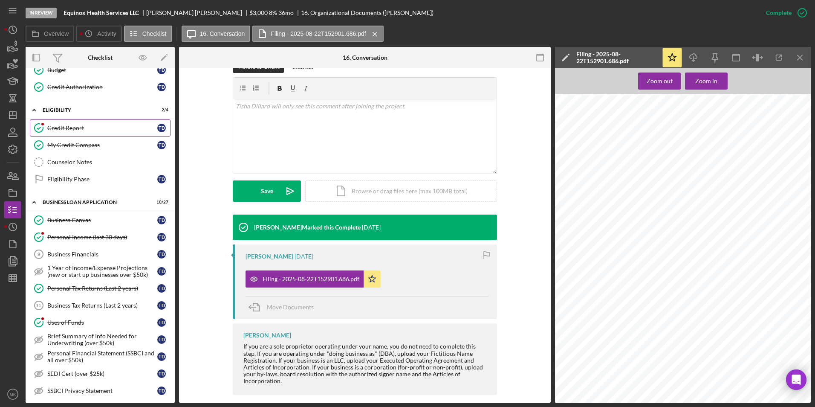
click at [71, 130] on div "Credit Report" at bounding box center [102, 127] width 110 height 7
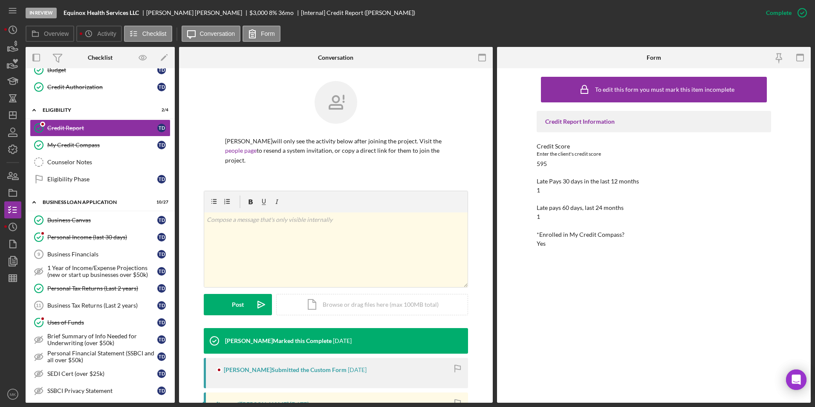
scroll to position [128, 0]
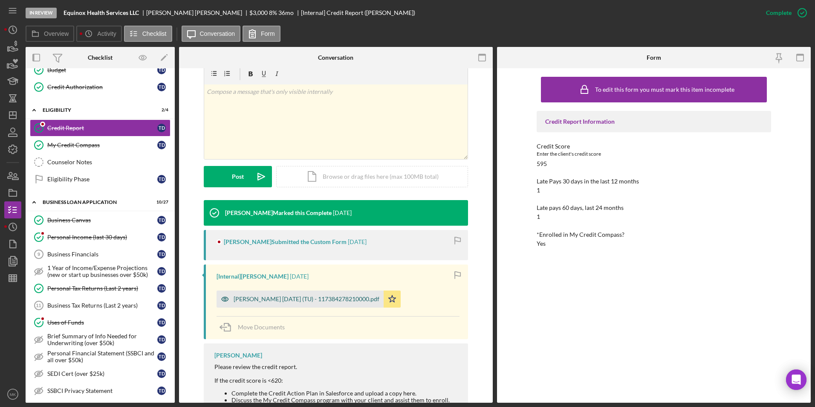
click at [310, 295] on div "[PERSON_NAME] [DATE] (TU) - 117384278210000.pdf" at bounding box center [307, 298] width 146 height 7
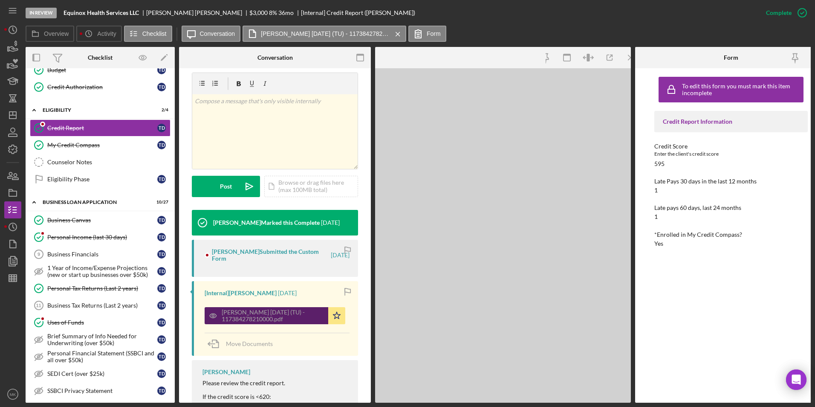
scroll to position [147, 0]
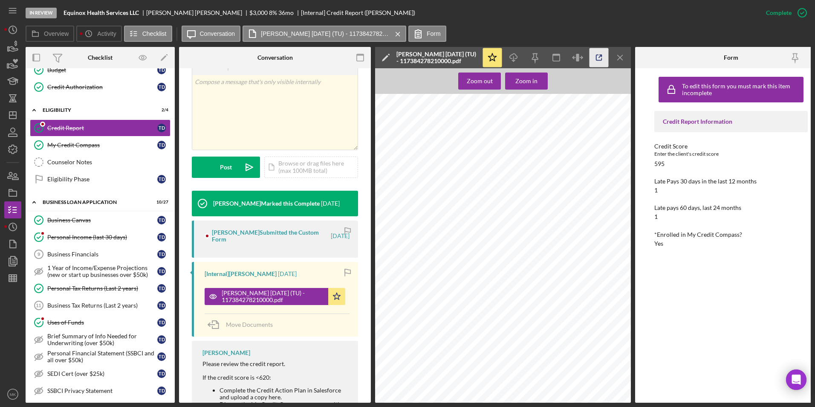
click at [597, 64] on icon "button" at bounding box center [599, 57] width 19 height 19
drag, startPoint x: 78, startPoint y: 223, endPoint x: 148, endPoint y: 219, distance: 69.1
click at [78, 223] on div "Business Canvas" at bounding box center [102, 220] width 110 height 7
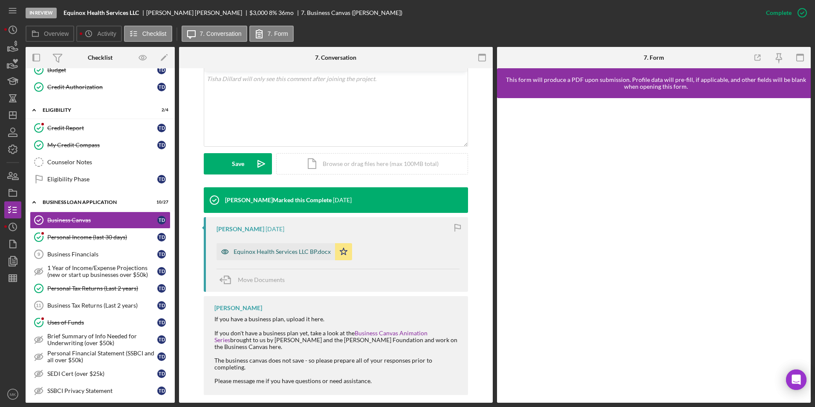
click at [269, 248] on div "Equinox Health Services LLC BP.docx" at bounding box center [282, 251] width 97 height 7
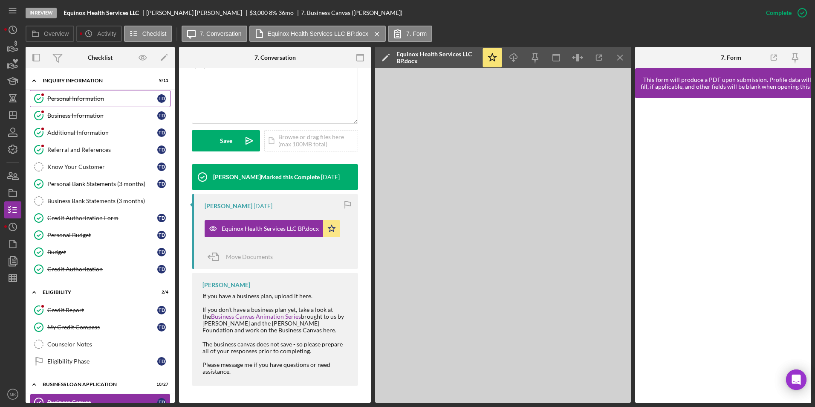
click at [121, 96] on div "Personal Information" at bounding box center [102, 98] width 110 height 7
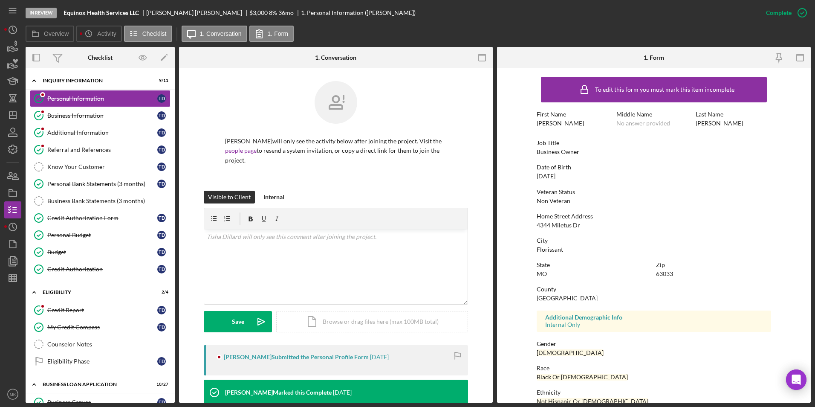
scroll to position [43, 0]
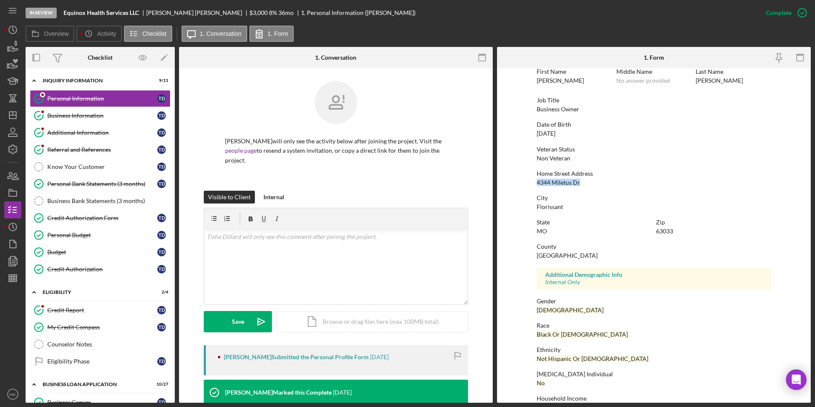
drag, startPoint x: 536, startPoint y: 182, endPoint x: 580, endPoint y: 182, distance: 43.9
click at [580, 182] on div "Home Street Address [STREET_ADDRESS]" at bounding box center [654, 178] width 234 height 16
copy div "4344 Miletus Dr"
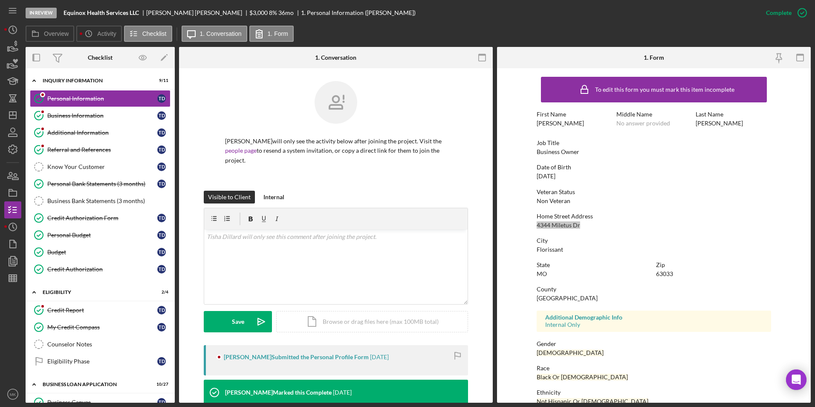
scroll to position [64, 0]
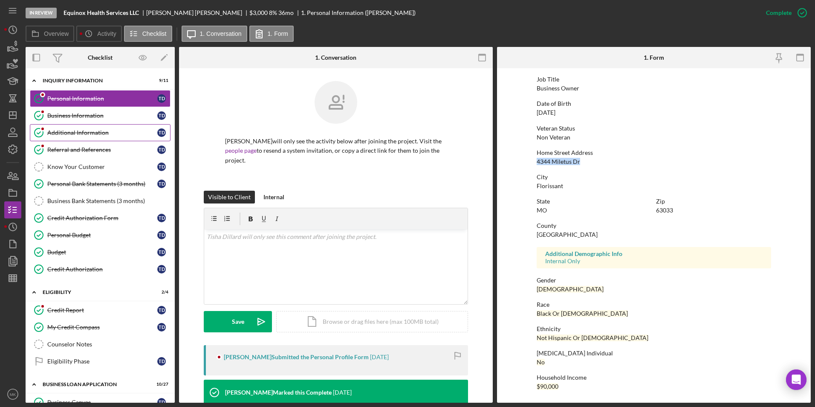
click at [78, 128] on link "Additional Information Additional Information T D" at bounding box center [100, 132] width 141 height 17
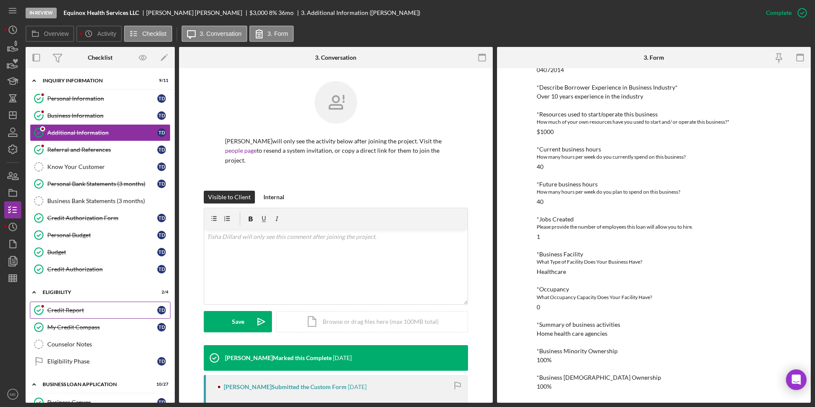
click at [86, 314] on link "Credit Report Credit Report T D" at bounding box center [100, 309] width 141 height 17
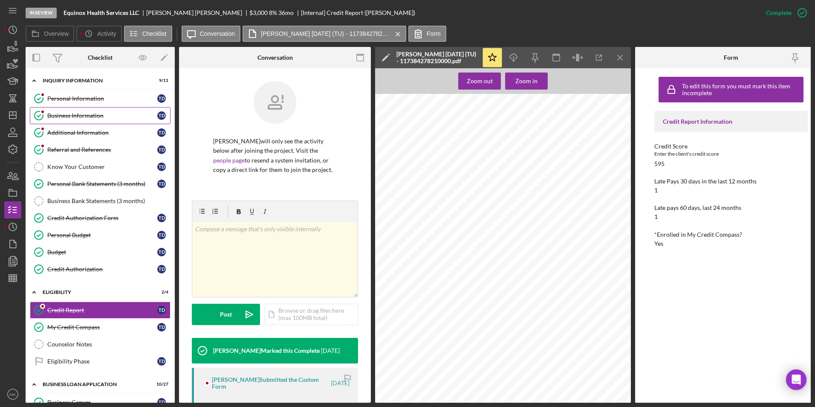
click at [85, 115] on div "Business Information" at bounding box center [102, 115] width 110 height 7
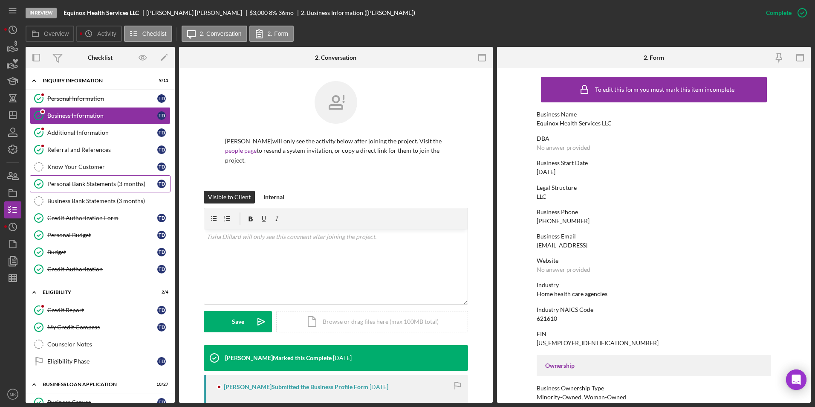
click at [99, 183] on div "Personal Bank Statements (3 months)" at bounding box center [102, 183] width 110 height 7
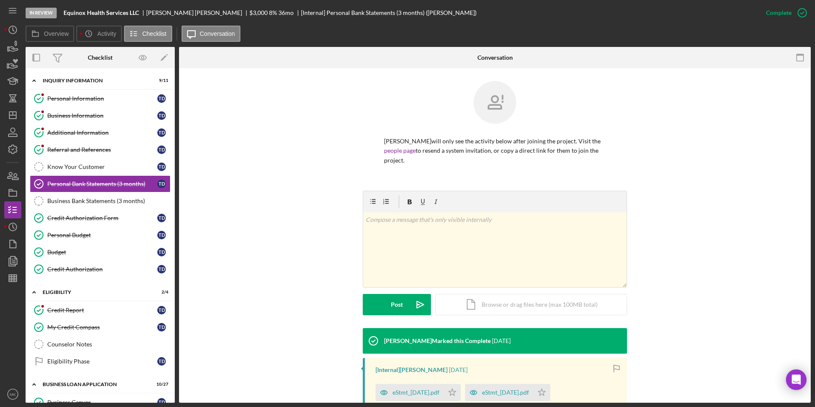
scroll to position [85, 0]
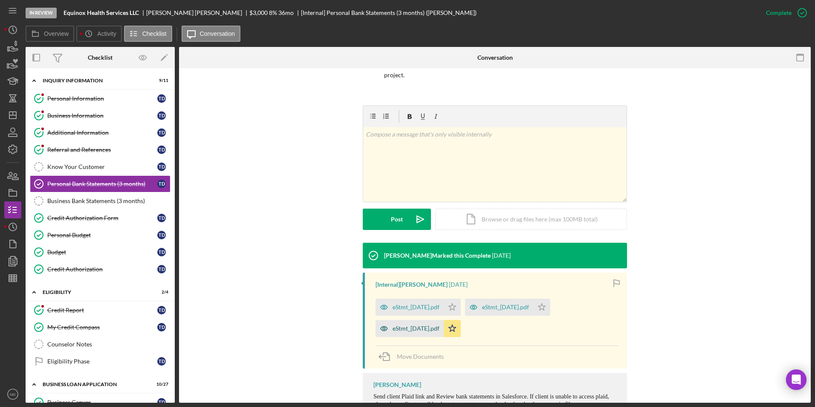
click at [415, 325] on div "eStmt_[DATE].pdf" at bounding box center [416, 328] width 47 height 7
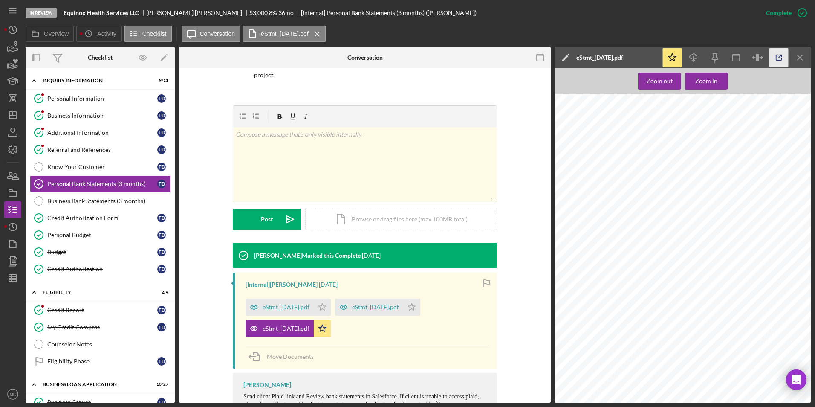
click at [786, 55] on icon "button" at bounding box center [779, 57] width 19 height 19
click at [78, 267] on div "Credit Authorization" at bounding box center [102, 269] width 110 height 7
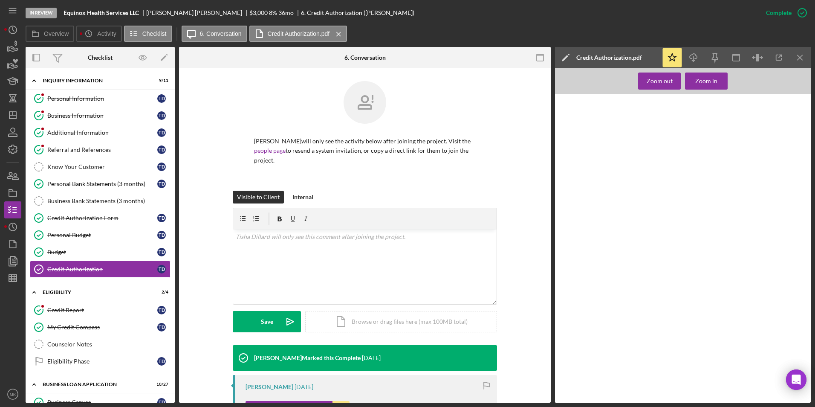
scroll to position [110, 0]
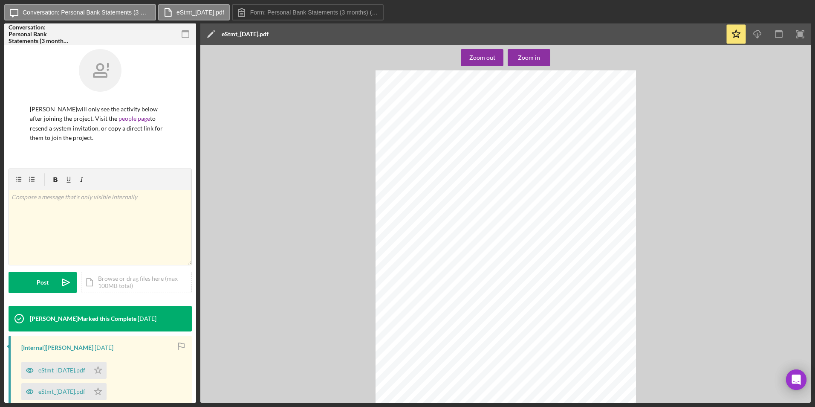
scroll to position [1694, 0]
